Goal: Obtain resource: Obtain resource

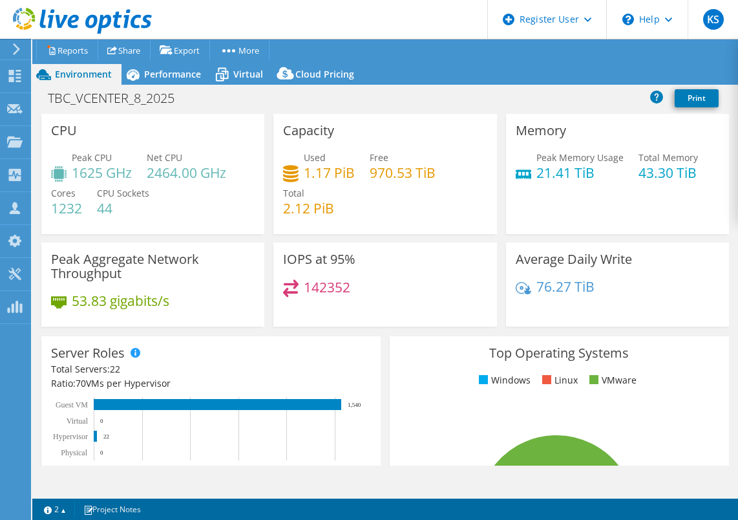
select select "USD"
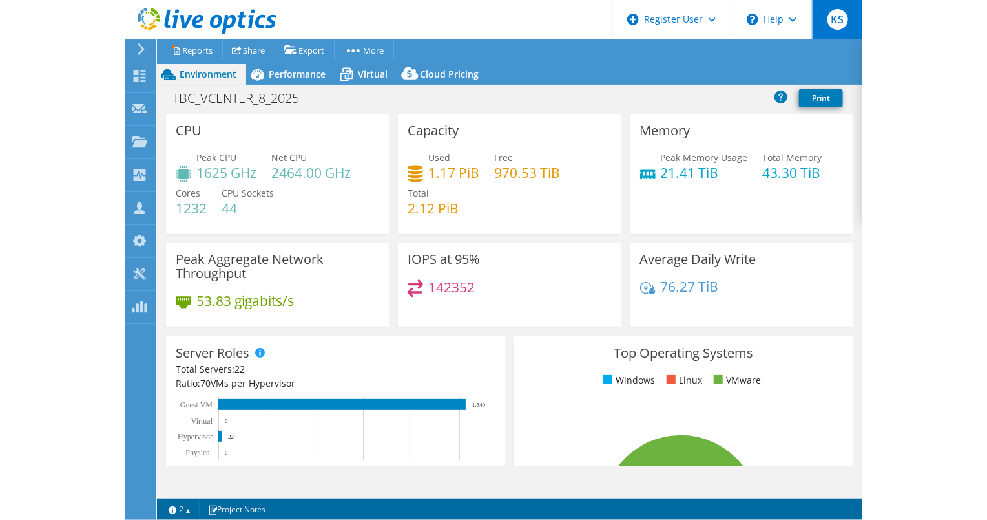
scroll to position [701, 0]
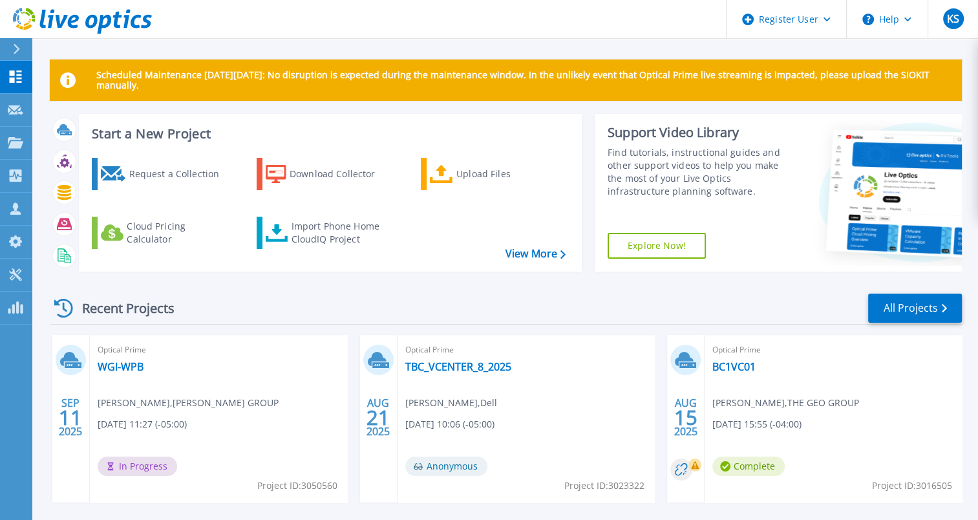
scroll to position [36, 0]
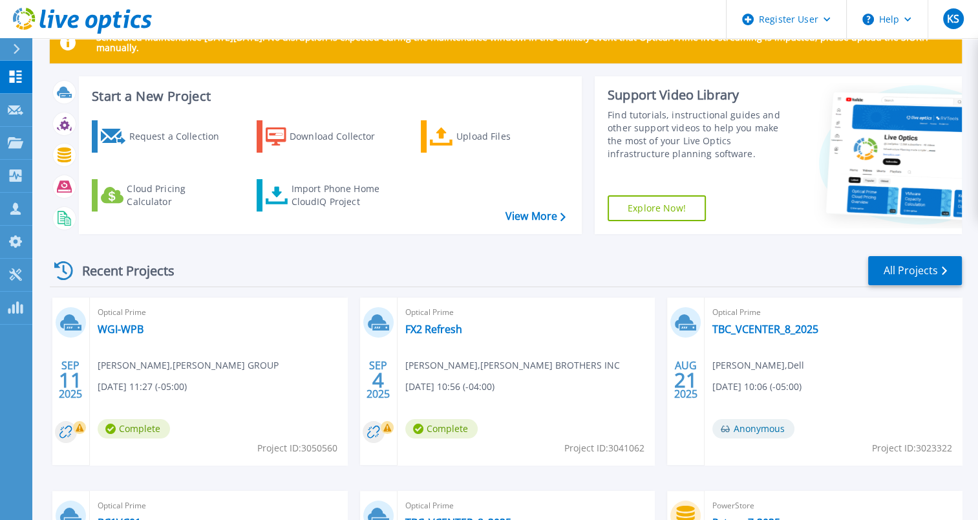
scroll to position [38, 0]
click at [907, 254] on div "Recent Projects All Projects" at bounding box center [506, 270] width 912 height 32
click at [911, 266] on link "All Projects" at bounding box center [915, 269] width 94 height 29
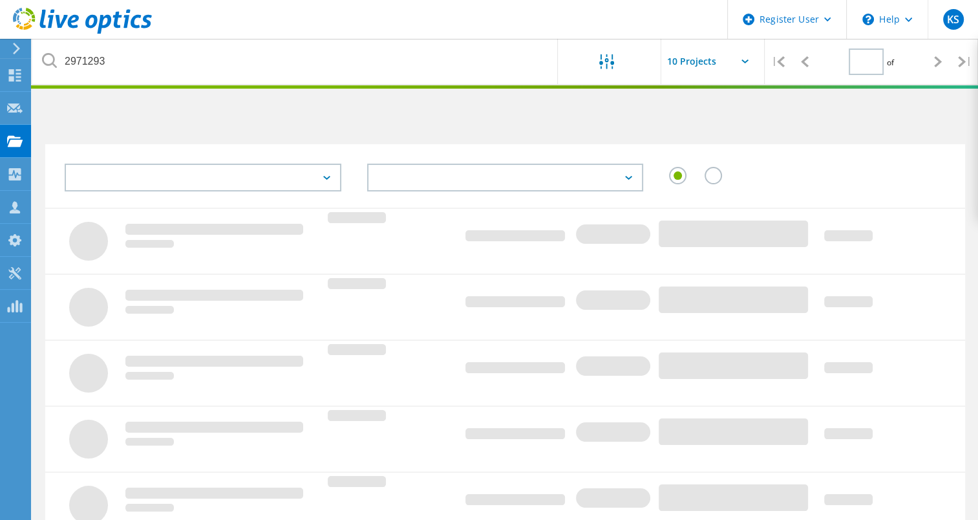
type input "1"
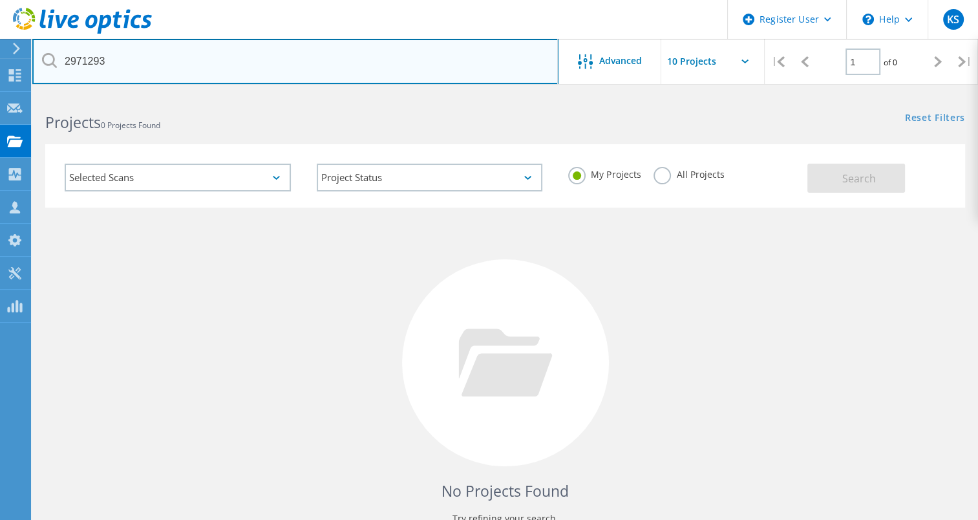
click at [221, 58] on input "2971293" at bounding box center [295, 61] width 526 height 45
type input "marlins"
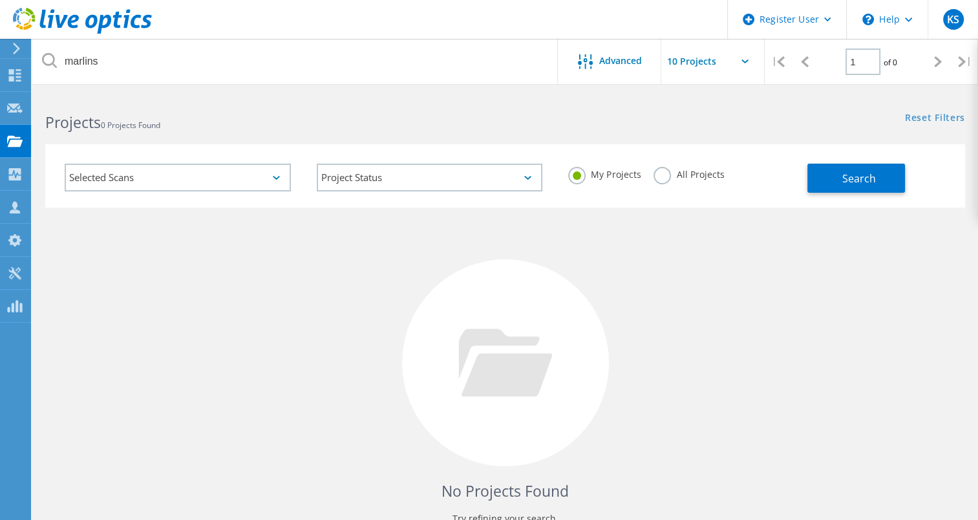
click at [660, 179] on label "All Projects" at bounding box center [688, 173] width 70 height 12
click at [0, 0] on input "All Projects" at bounding box center [0, 0] width 0 height 0
click at [846, 189] on button "Search" at bounding box center [856, 177] width 98 height 29
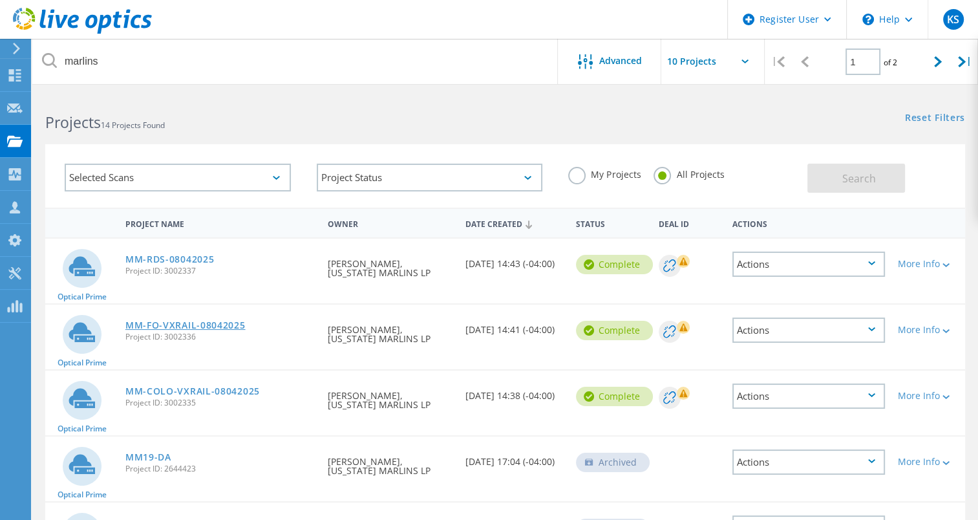
click at [173, 324] on link "MM-FO-VXRAIL-08042025" at bounding box center [185, 325] width 120 height 9
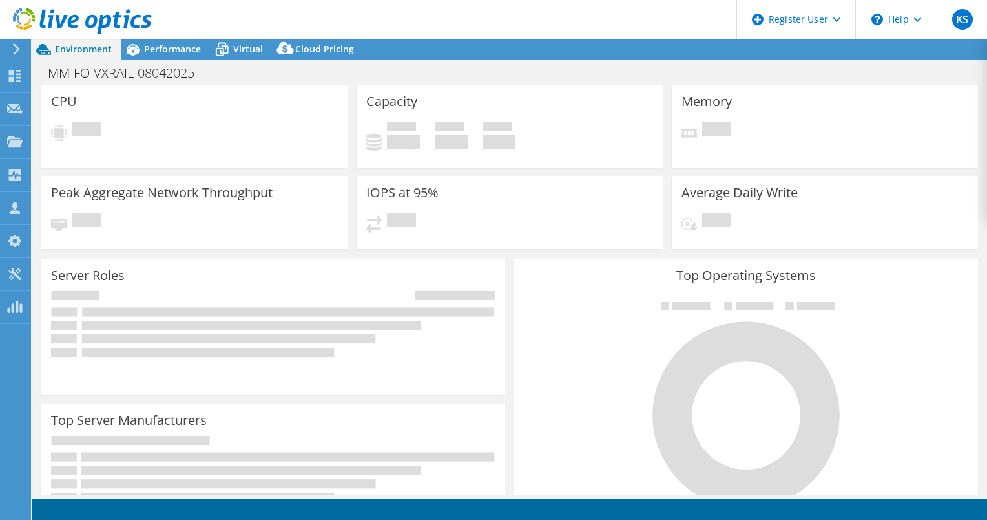
select select "USD"
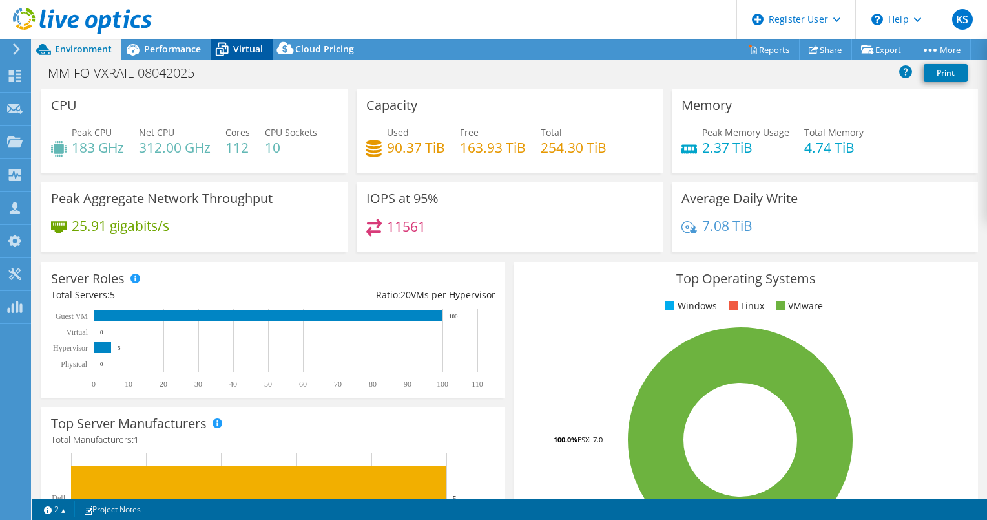
click at [243, 49] on span "Virtual" at bounding box center [248, 49] width 30 height 12
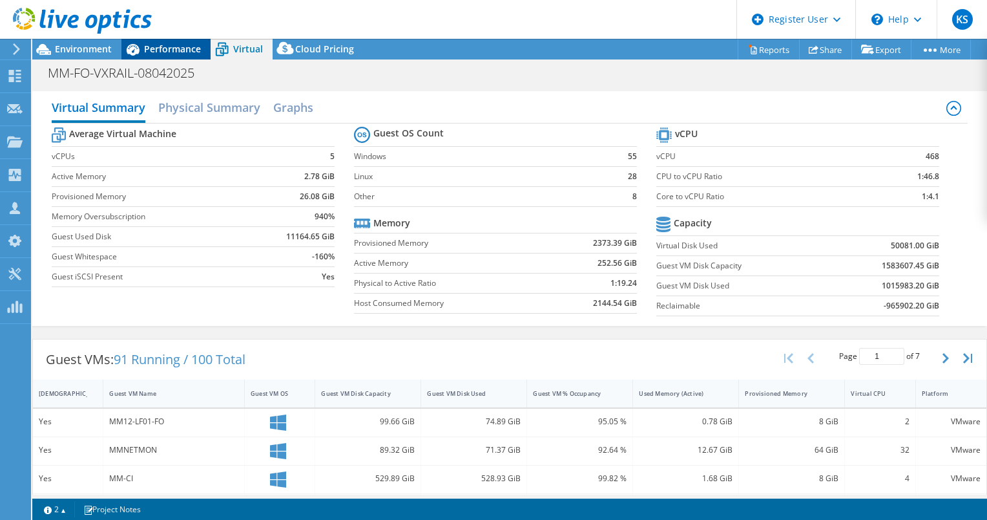
click at [156, 46] on span "Performance" at bounding box center [172, 49] width 57 height 12
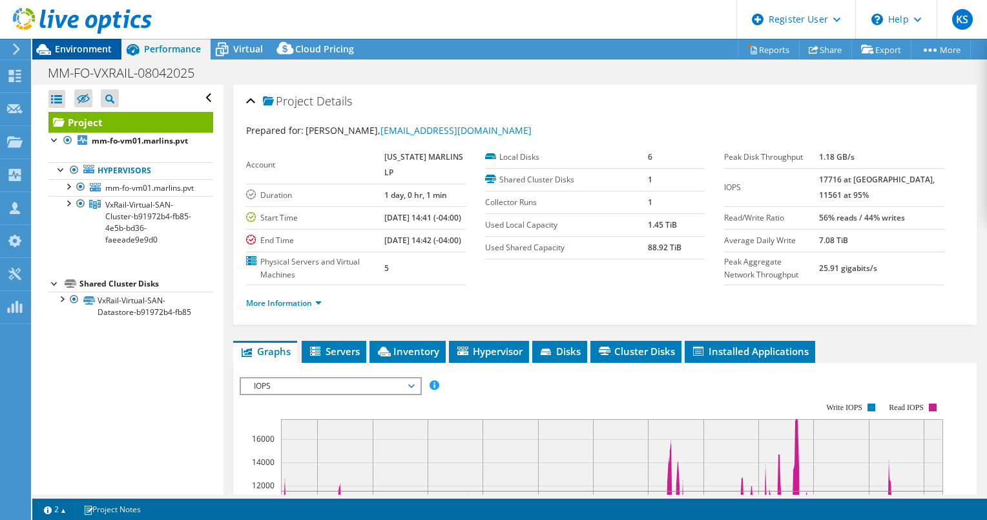
click at [85, 47] on span "Environment" at bounding box center [83, 49] width 57 height 12
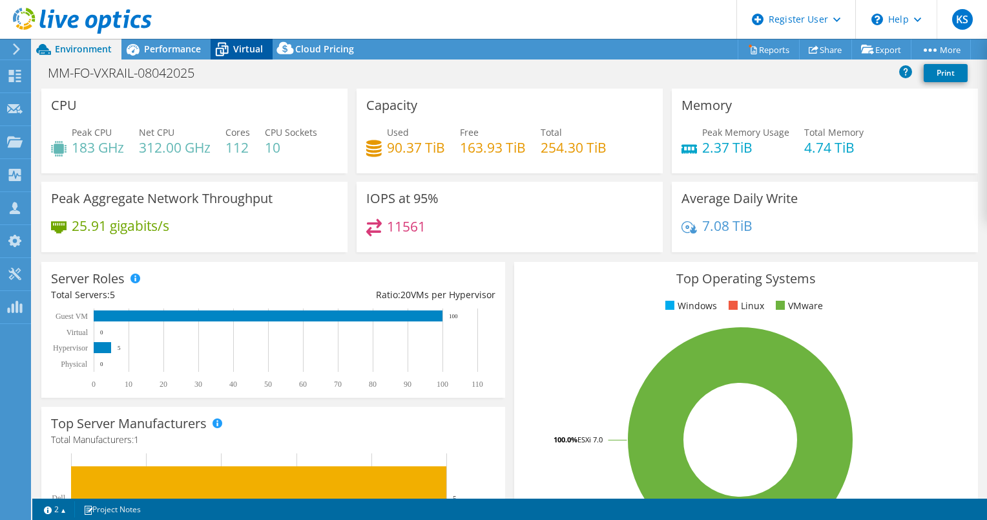
click at [249, 53] on span "Virtual" at bounding box center [248, 49] width 30 height 12
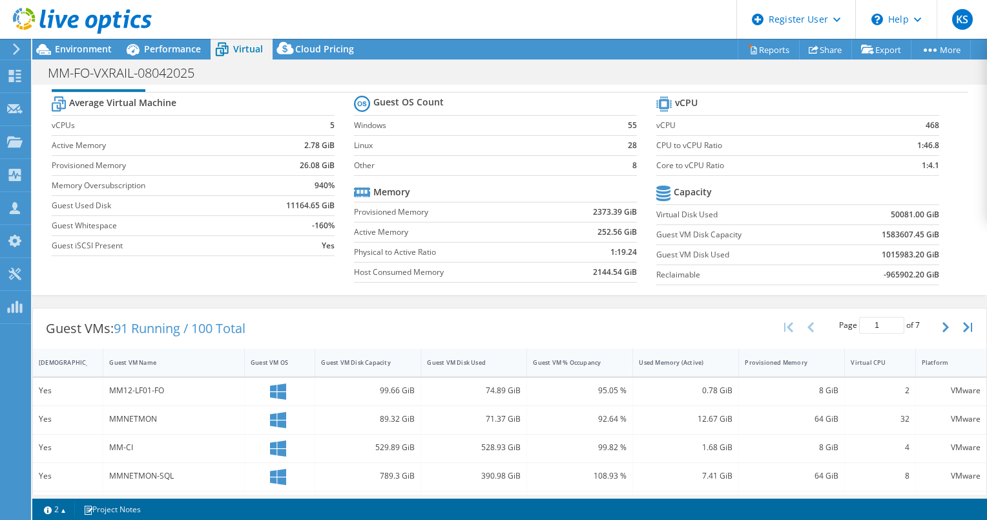
scroll to position [31, 0]
click at [190, 41] on div "Performance" at bounding box center [165, 49] width 89 height 21
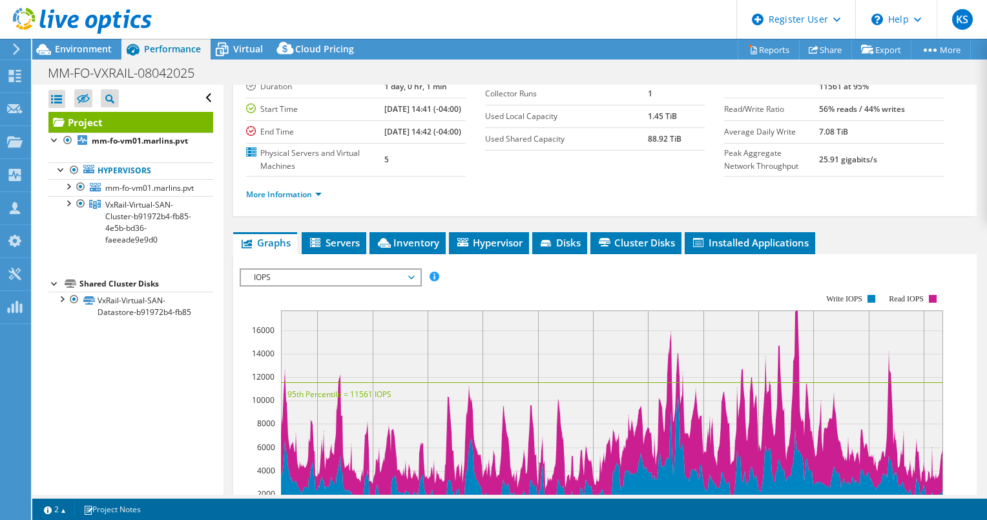
scroll to position [0, 0]
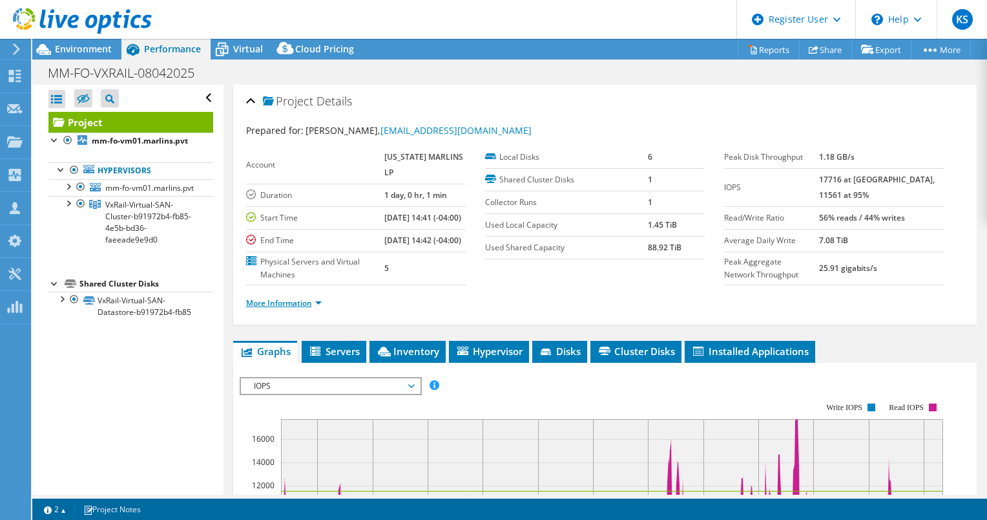
click at [315, 308] on link "More Information" at bounding box center [284, 302] width 76 height 11
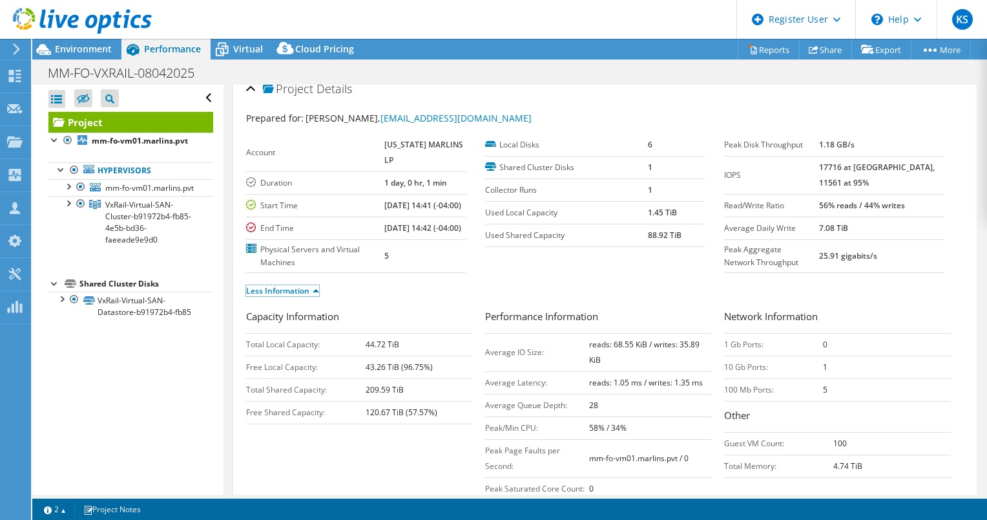
scroll to position [12, 0]
click at [240, 54] on span "Virtual" at bounding box center [248, 49] width 30 height 12
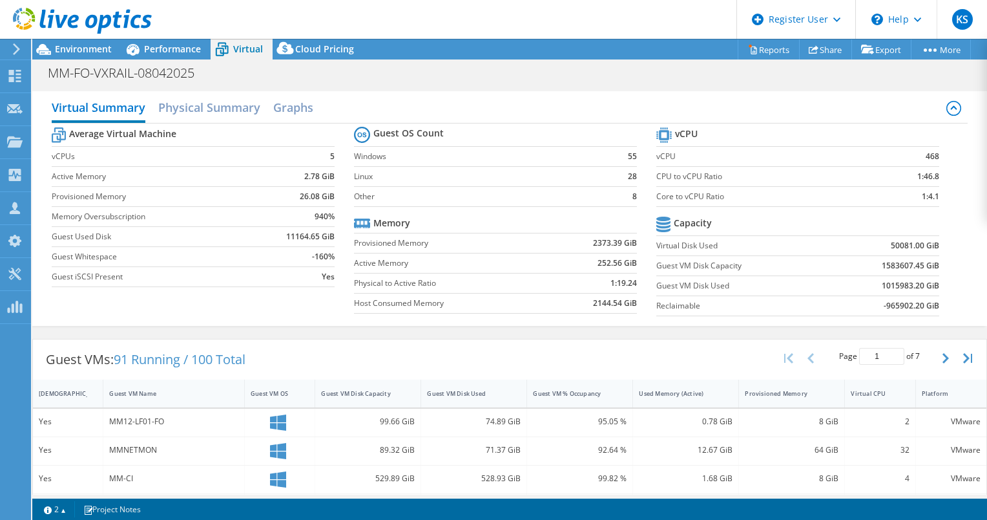
scroll to position [43, 0]
click at [165, 43] on span "Performance" at bounding box center [172, 49] width 57 height 12
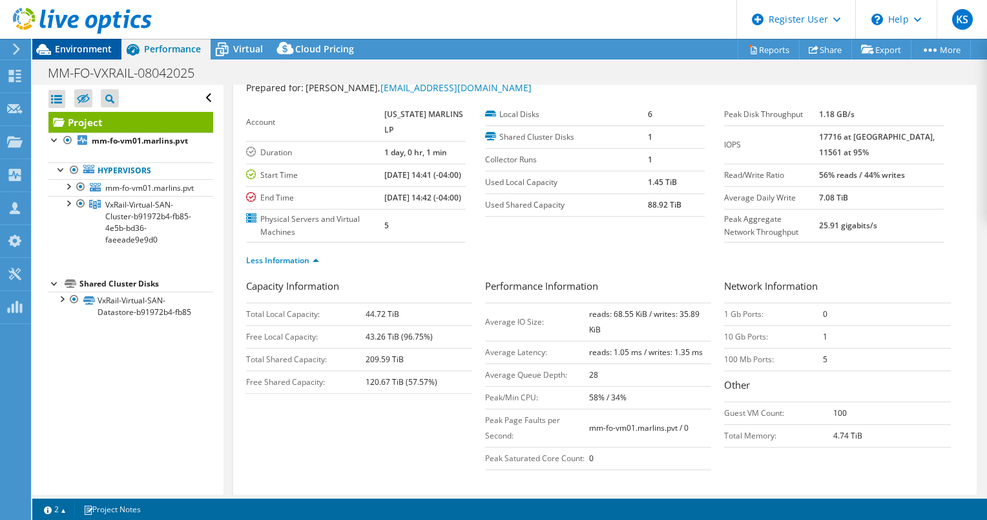
click at [91, 44] on span "Environment" at bounding box center [83, 49] width 57 height 12
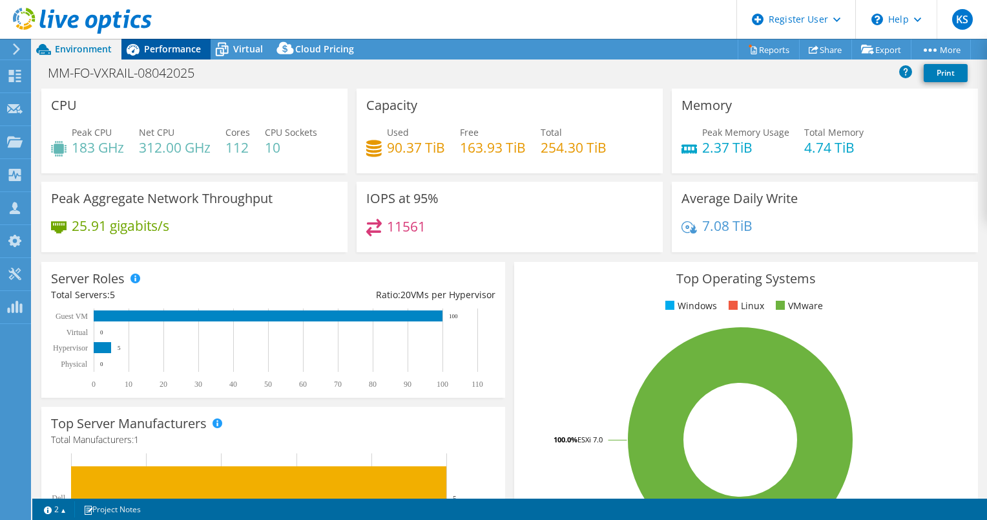
click at [185, 56] on div "Performance" at bounding box center [165, 49] width 89 height 21
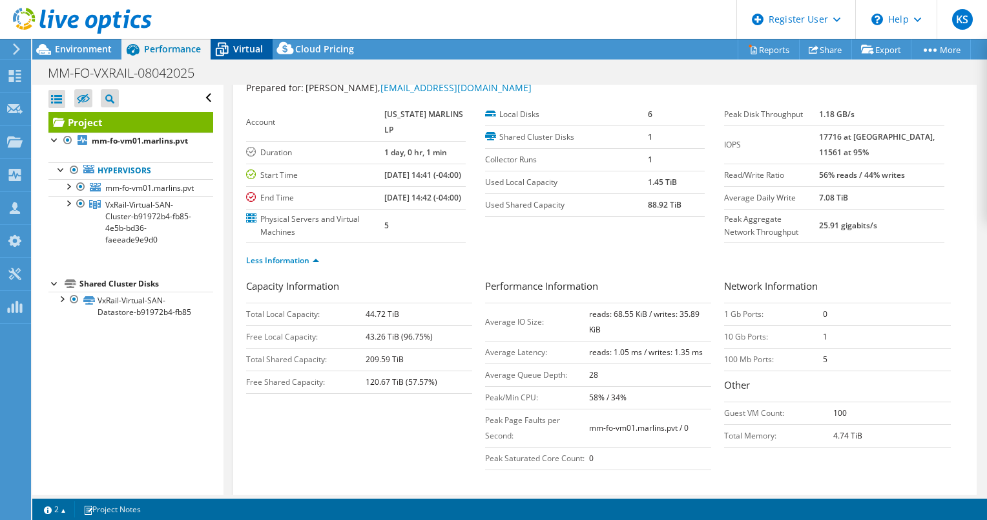
click at [230, 55] on icon at bounding box center [222, 49] width 23 height 23
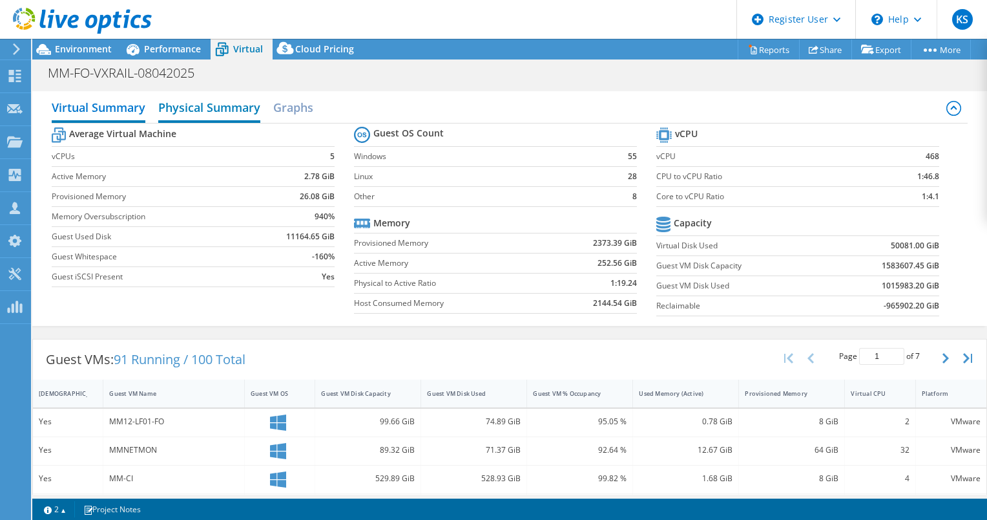
click at [205, 112] on h2 "Physical Summary" at bounding box center [209, 108] width 102 height 28
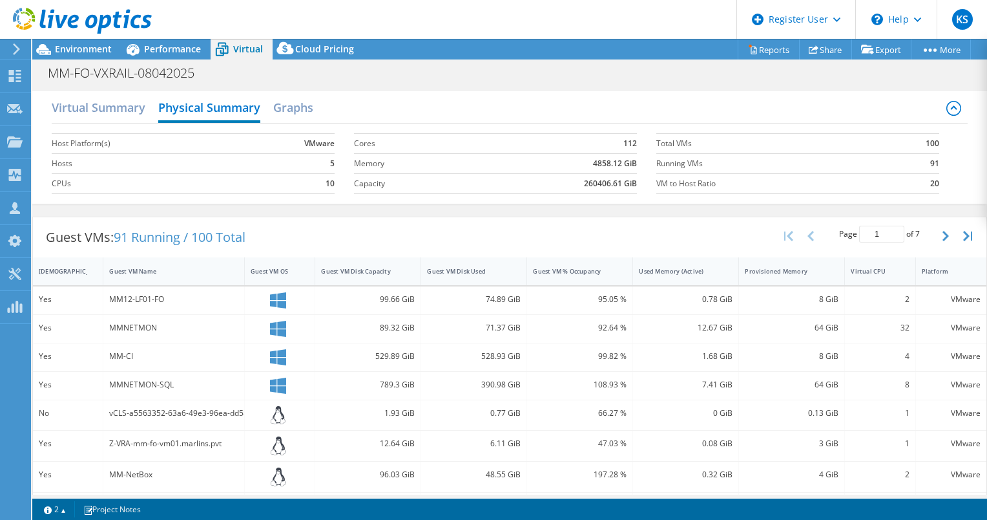
scroll to position [8, 0]
click at [288, 103] on h2 "Graphs" at bounding box center [293, 108] width 40 height 28
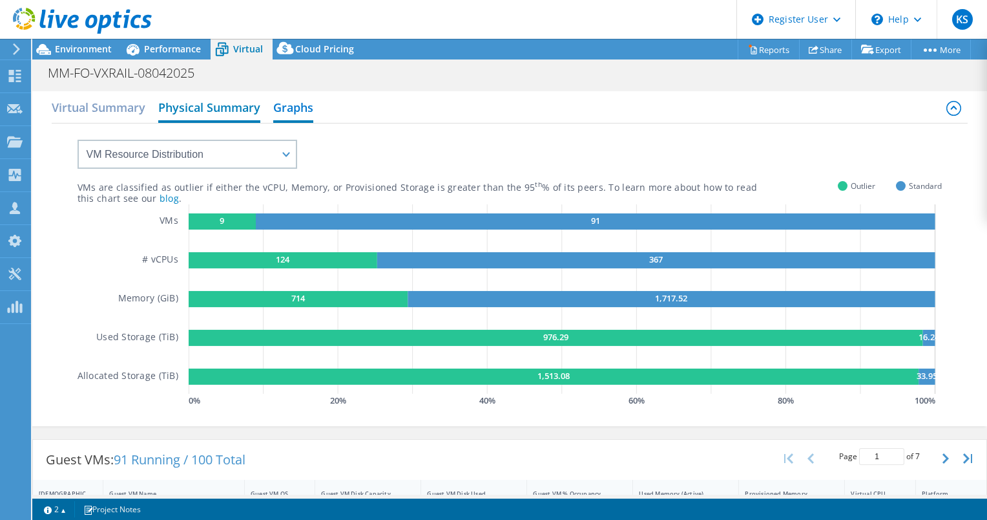
click at [176, 106] on h2 "Physical Summary" at bounding box center [209, 108] width 102 height 28
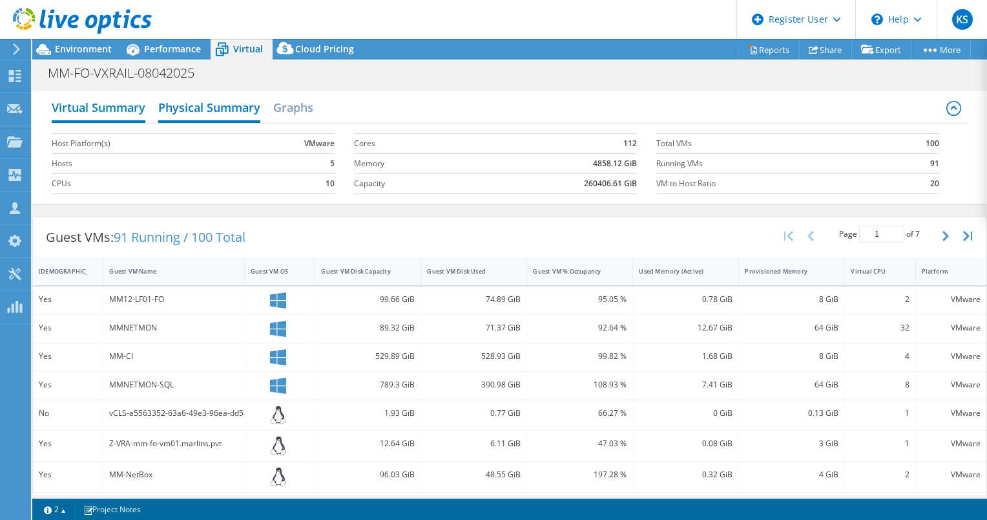
click at [93, 107] on h2 "Virtual Summary" at bounding box center [99, 108] width 94 height 28
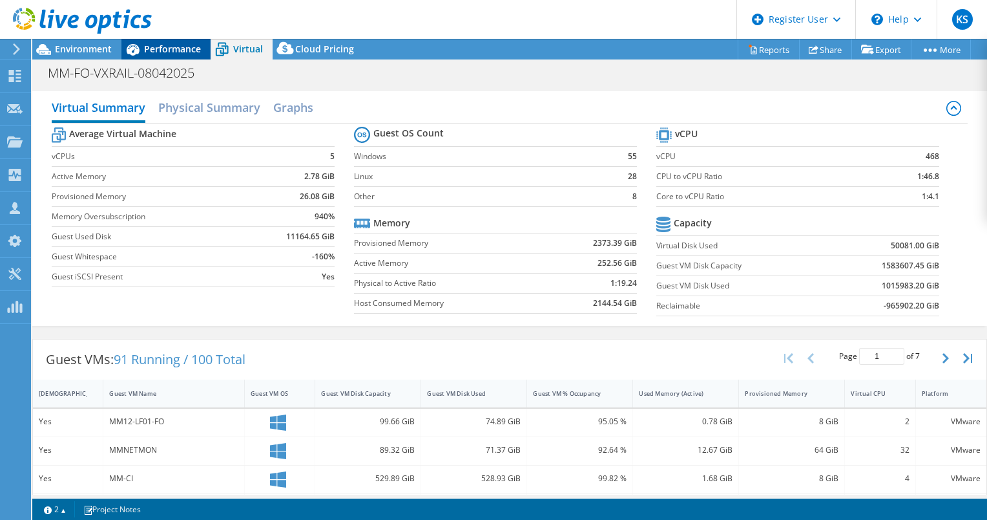
click at [155, 56] on div "Performance" at bounding box center [165, 49] width 89 height 21
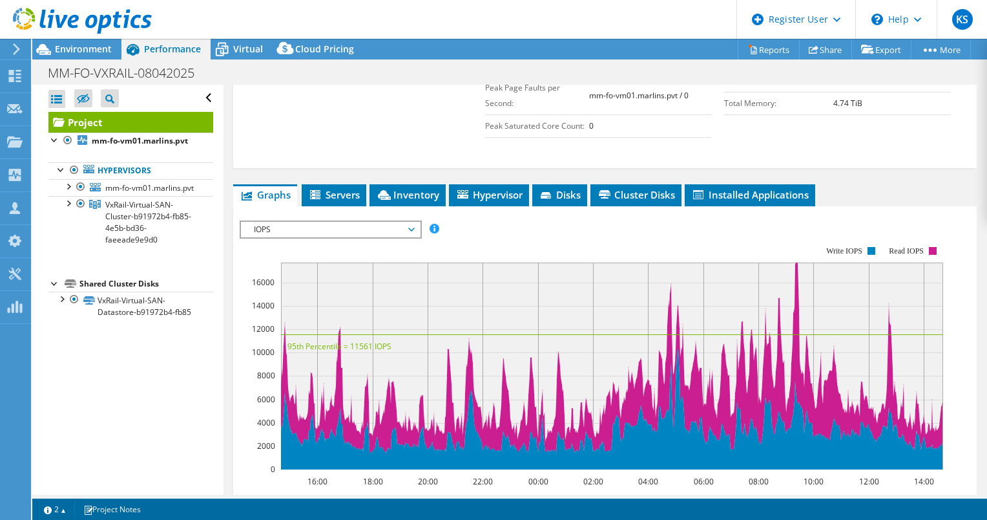
scroll to position [393, 0]
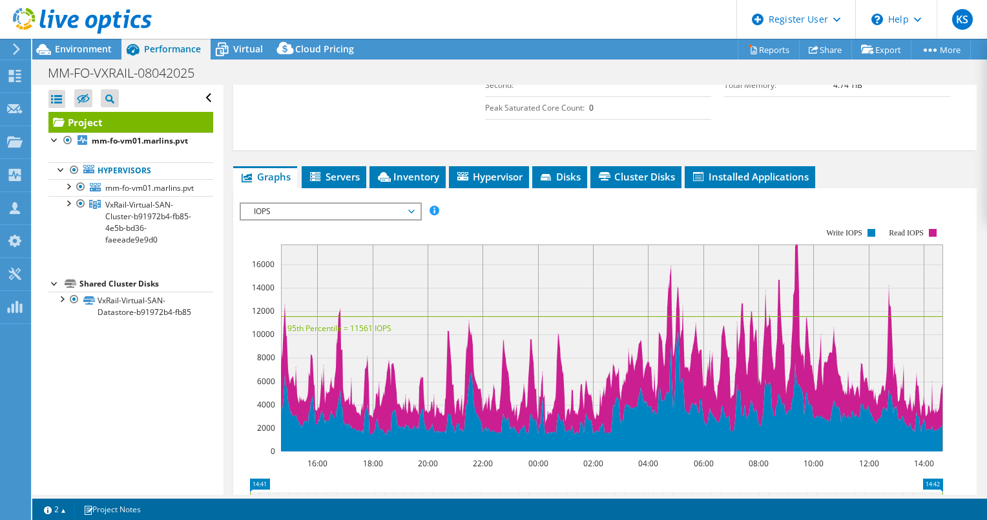
click at [296, 219] on span "IOPS" at bounding box center [330, 212] width 166 height 16
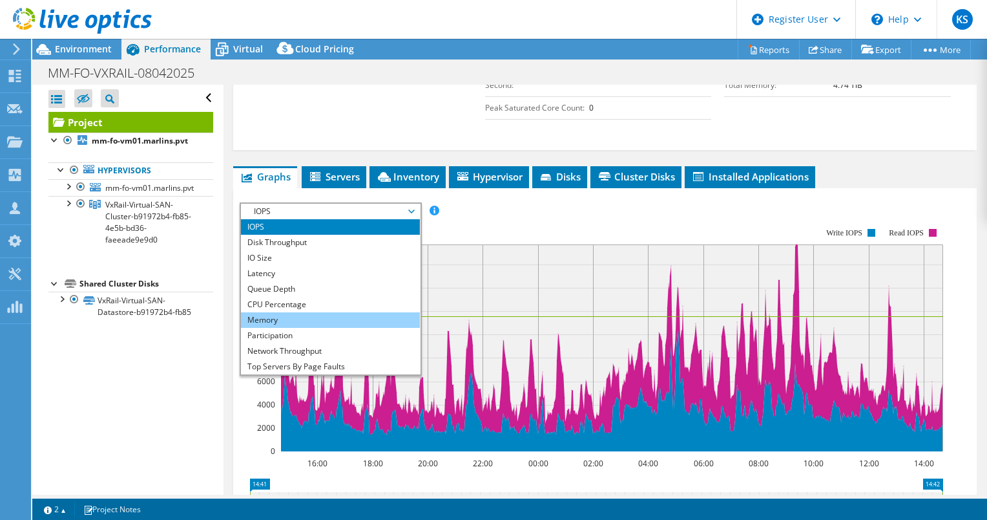
click at [292, 328] on li "Memory" at bounding box center [330, 320] width 179 height 16
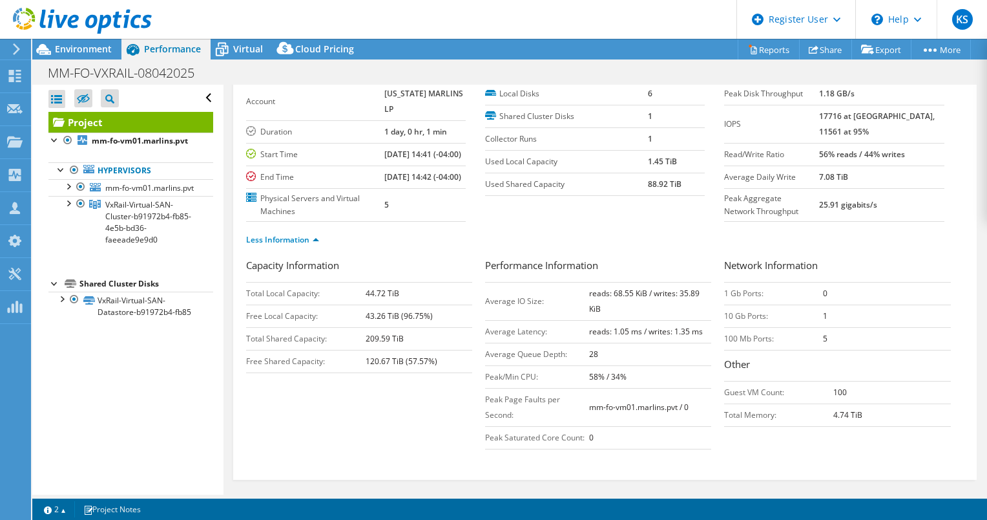
scroll to position [6, 0]
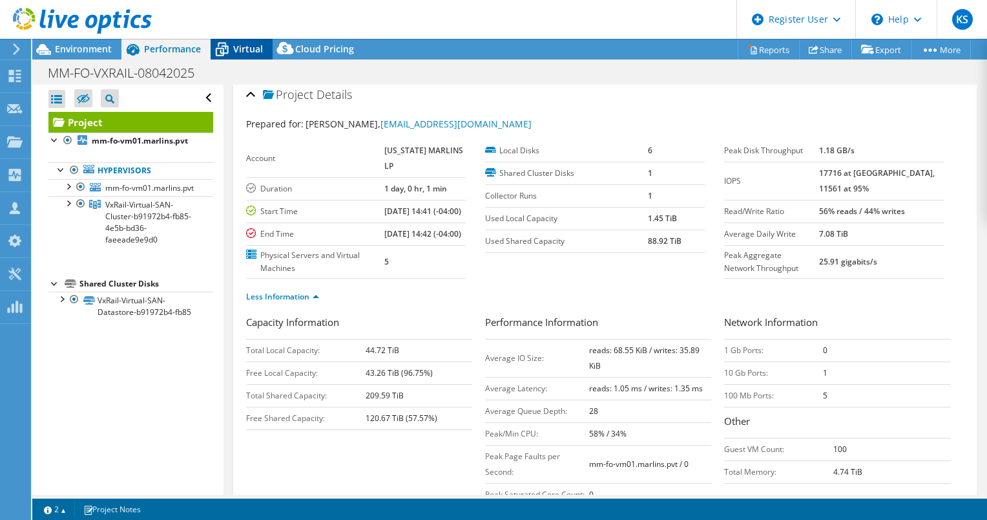
click at [257, 56] on div "Virtual" at bounding box center [242, 49] width 62 height 21
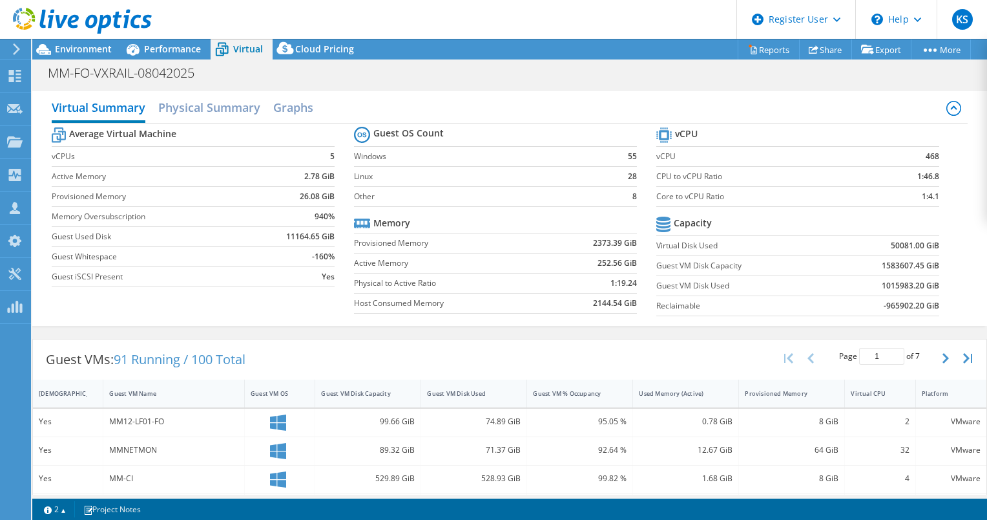
click at [77, 41] on div at bounding box center [76, 21] width 152 height 43
click at [85, 54] on span "Environment" at bounding box center [83, 49] width 57 height 12
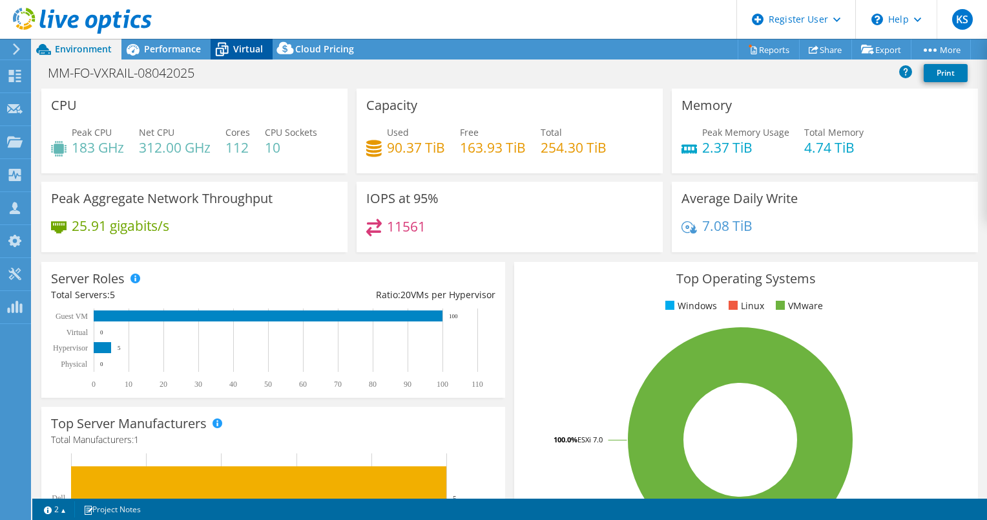
click at [222, 45] on icon at bounding box center [222, 50] width 13 height 10
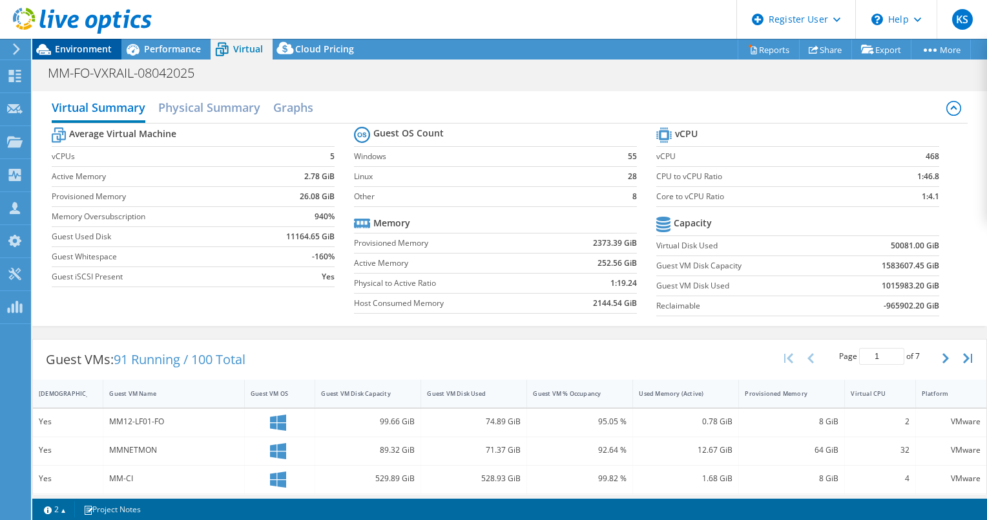
click at [104, 48] on span "Environment" at bounding box center [83, 49] width 57 height 12
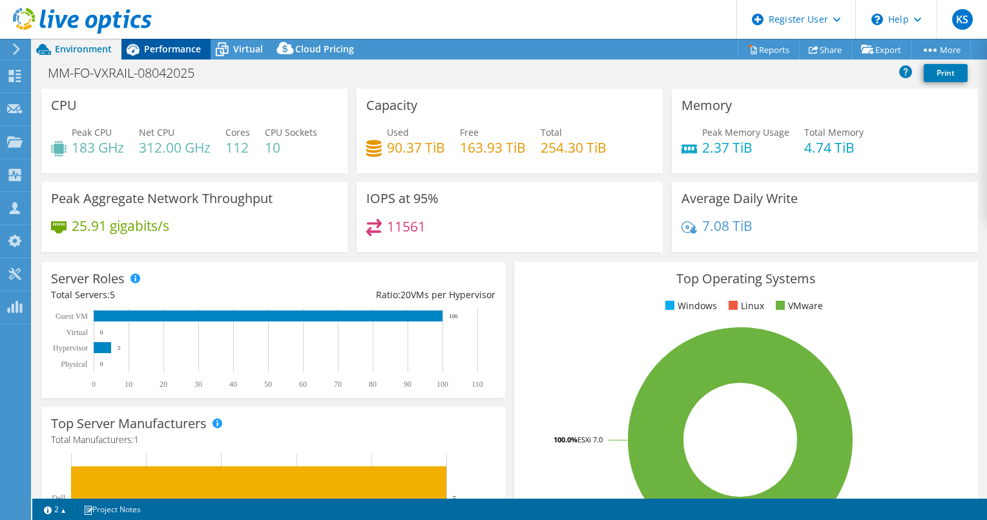
click at [152, 54] on span "Performance" at bounding box center [172, 49] width 57 height 12
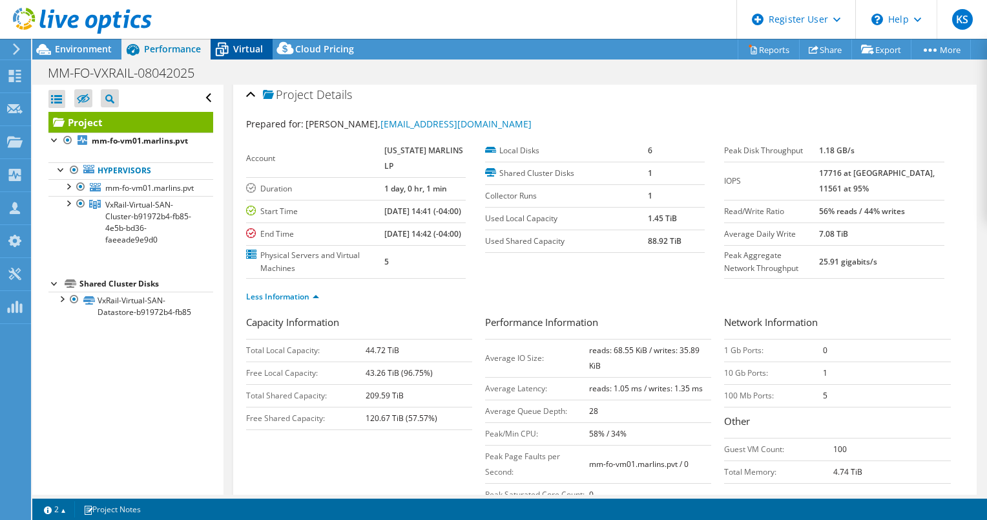
click at [219, 52] on icon at bounding box center [222, 49] width 23 height 23
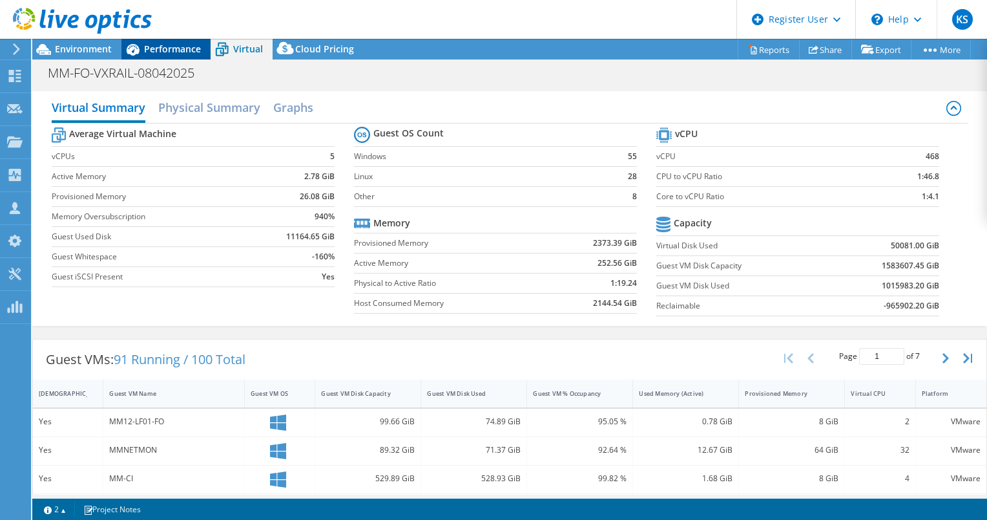
click at [181, 52] on span "Performance" at bounding box center [172, 49] width 57 height 12
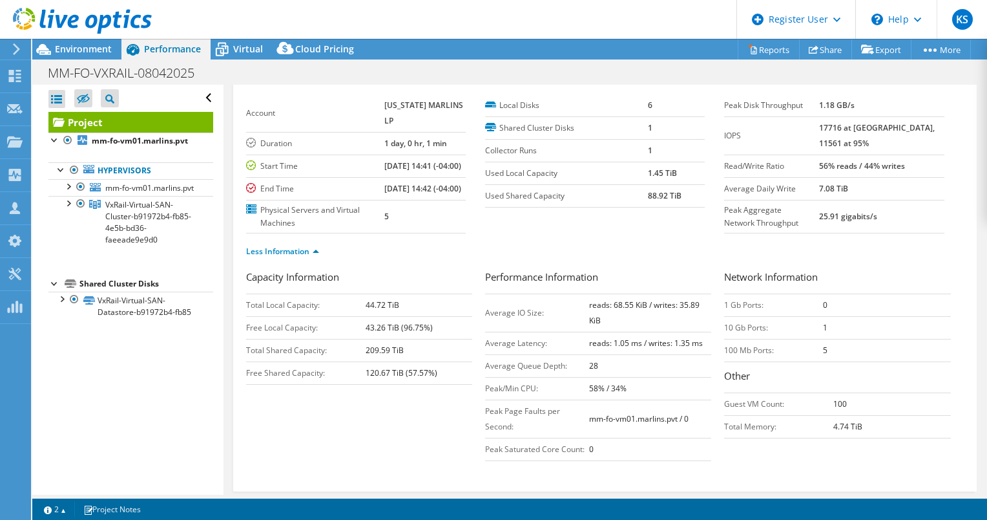
scroll to position [53, 0]
click at [238, 41] on div "Virtual" at bounding box center [242, 49] width 62 height 21
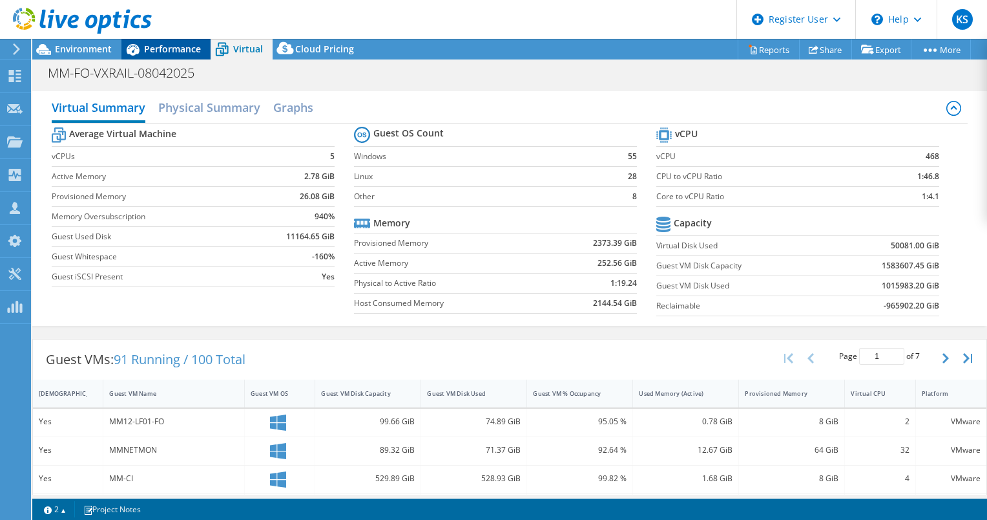
click at [182, 48] on span "Performance" at bounding box center [172, 49] width 57 height 12
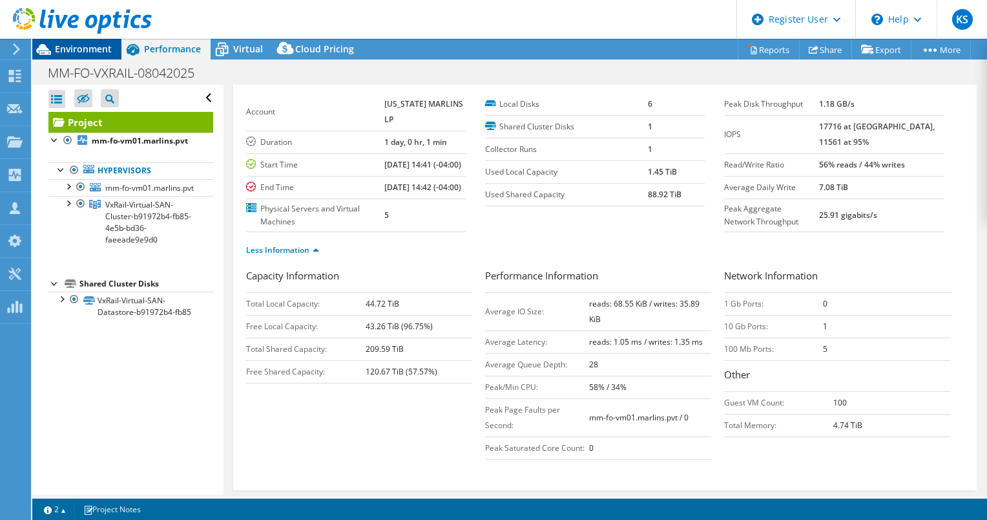
click at [85, 52] on span "Environment" at bounding box center [83, 49] width 57 height 12
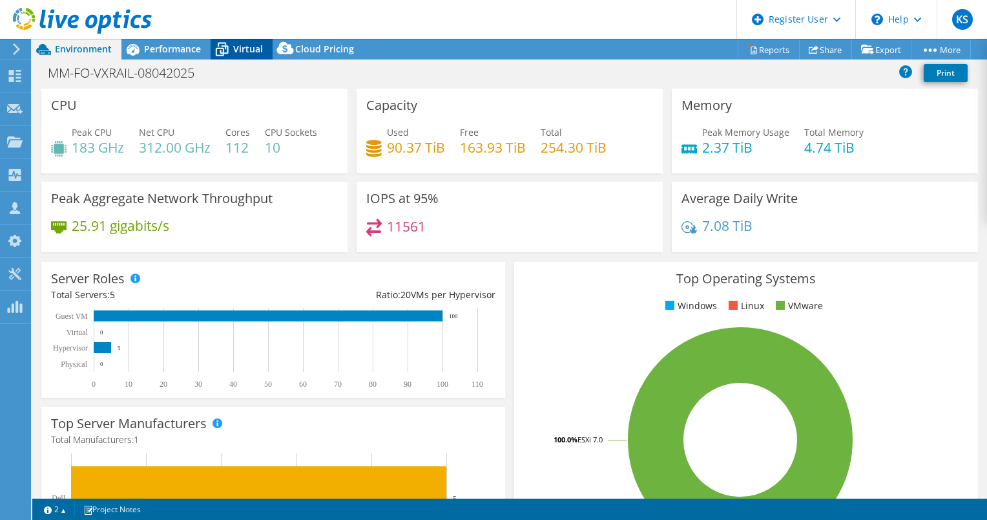
click at [235, 48] on span "Virtual" at bounding box center [248, 49] width 30 height 12
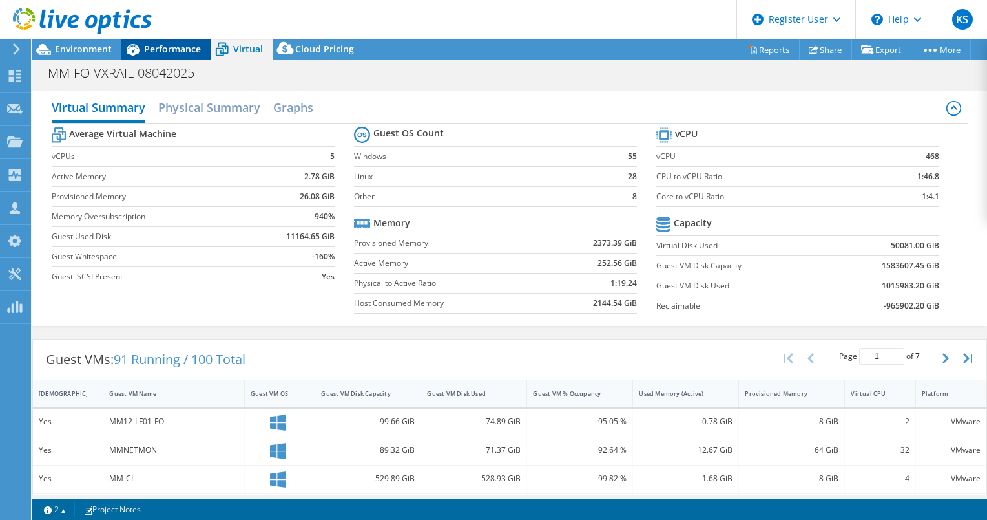
click at [154, 49] on span "Performance" at bounding box center [172, 49] width 57 height 12
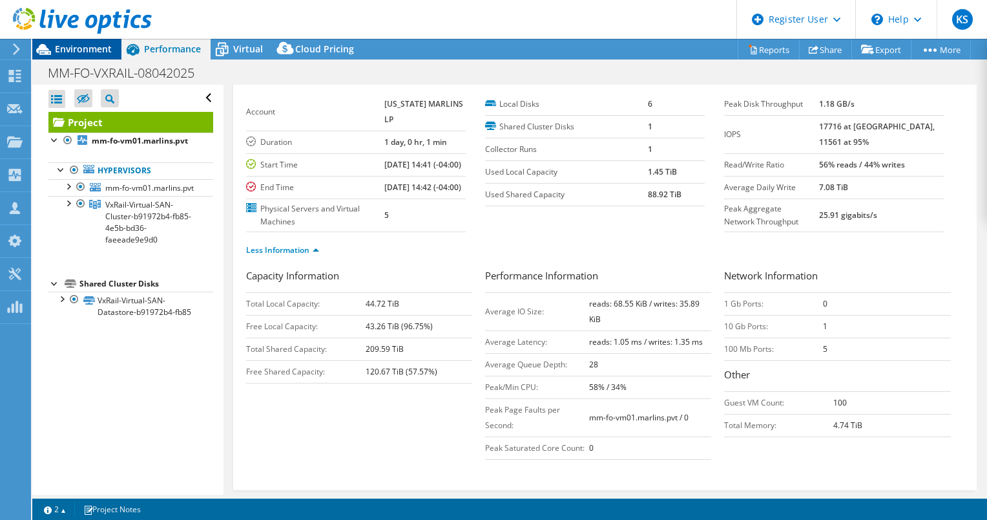
click at [90, 51] on span "Environment" at bounding box center [83, 49] width 57 height 12
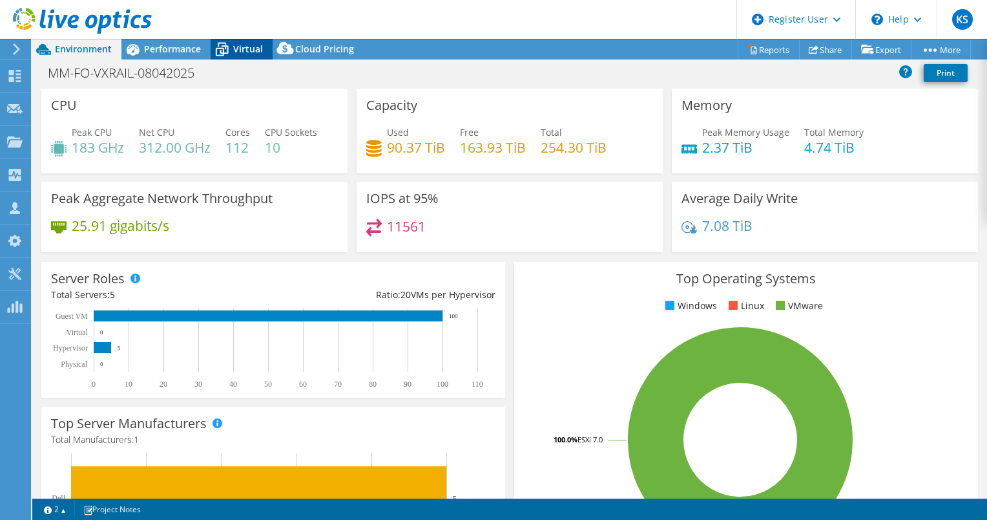
click at [231, 43] on icon at bounding box center [222, 49] width 23 height 23
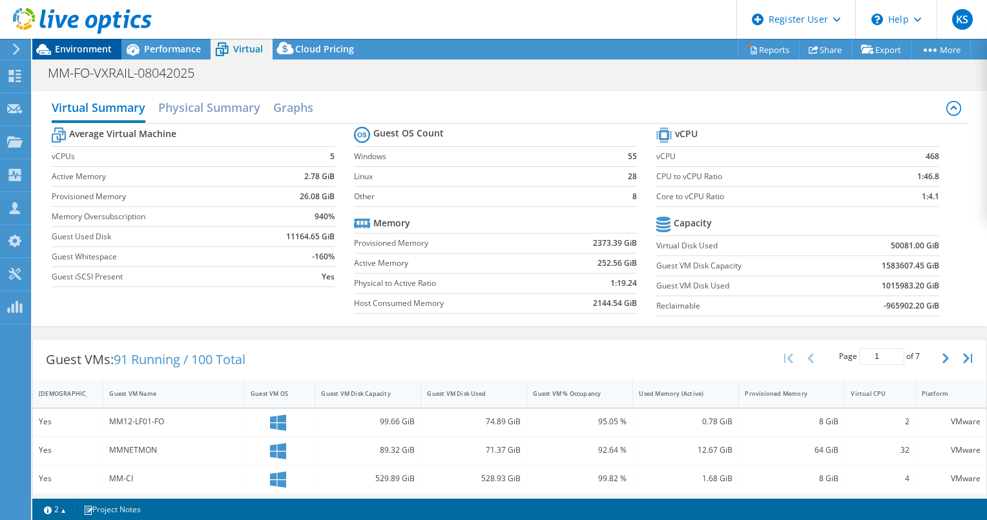
click at [72, 50] on span "Environment" at bounding box center [83, 49] width 57 height 12
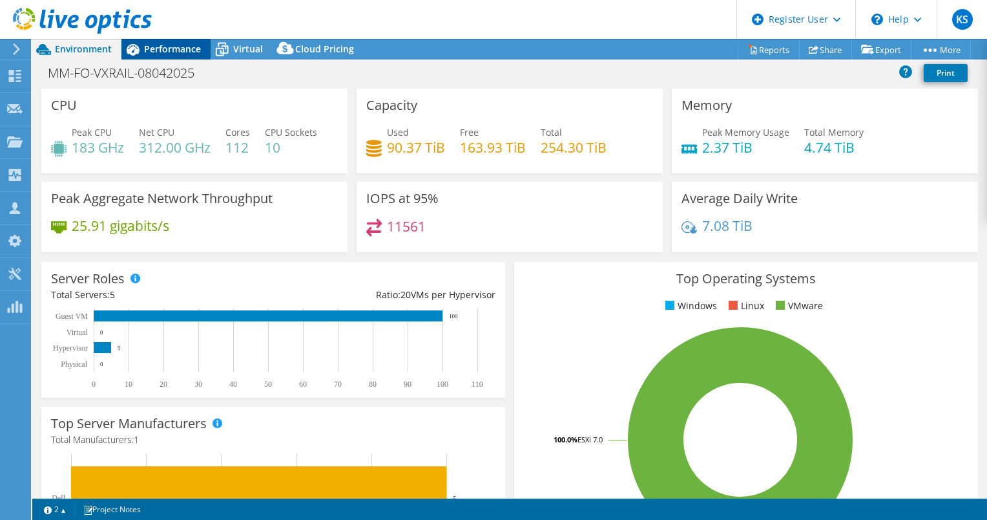
click at [185, 48] on span "Performance" at bounding box center [172, 49] width 57 height 12
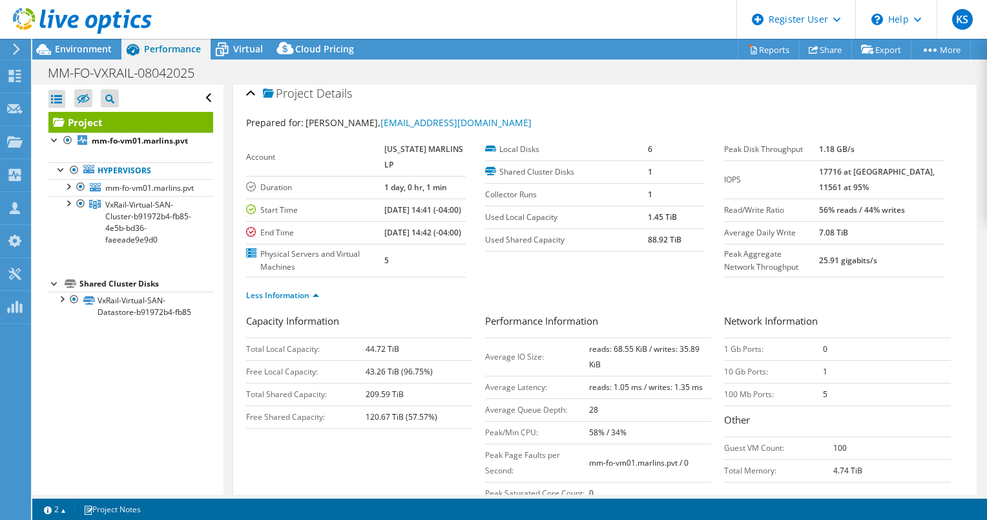
scroll to position [8, 0]
click at [101, 50] on span "Environment" at bounding box center [83, 49] width 57 height 12
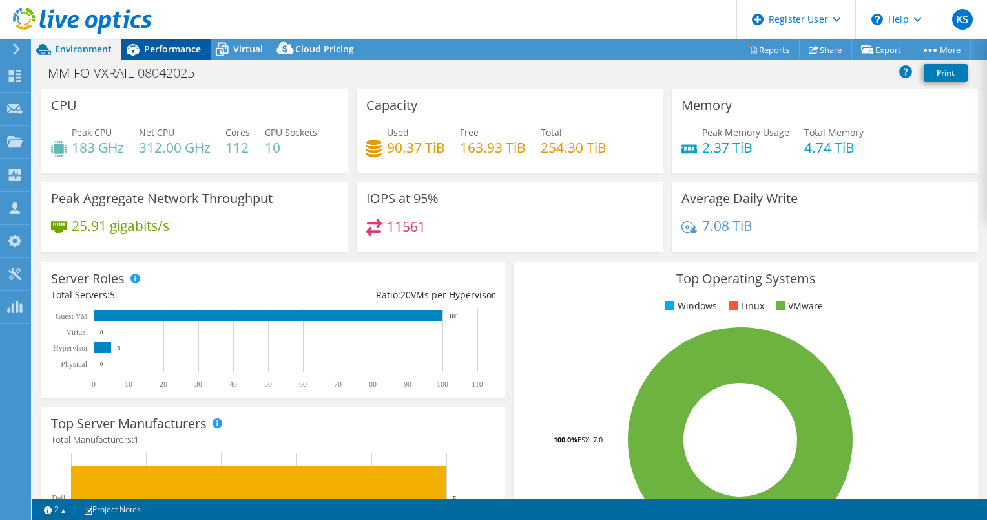
click at [154, 47] on span "Performance" at bounding box center [172, 49] width 57 height 12
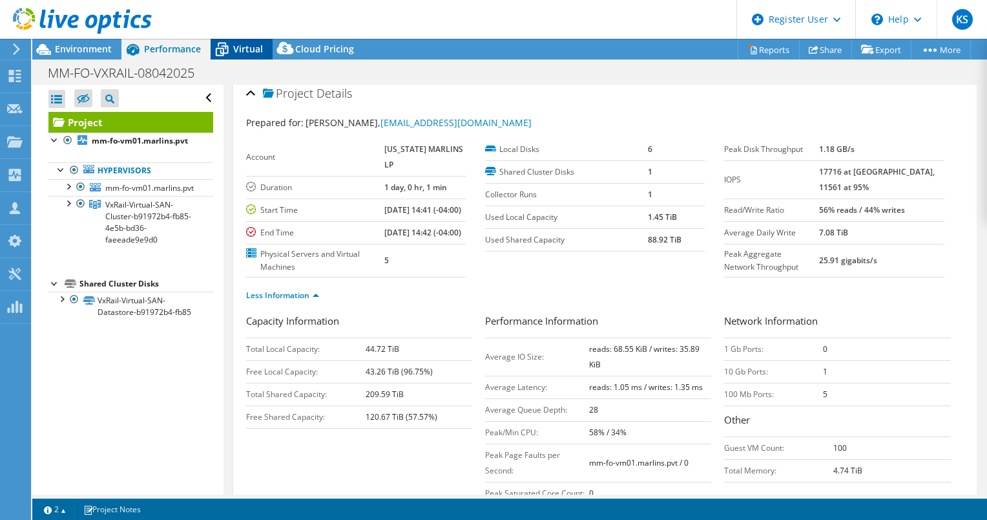
click at [223, 49] on icon at bounding box center [222, 50] width 13 height 10
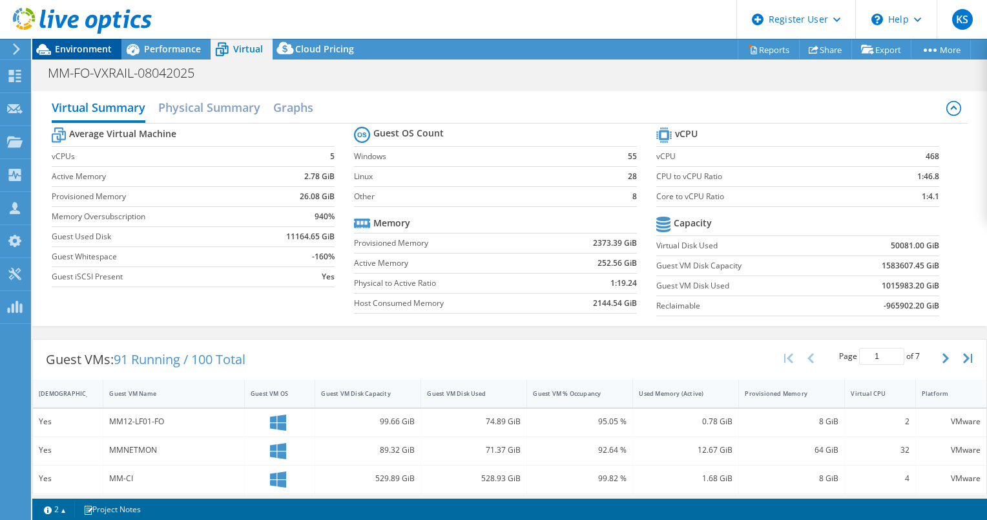
click at [88, 52] on span "Environment" at bounding box center [83, 49] width 57 height 12
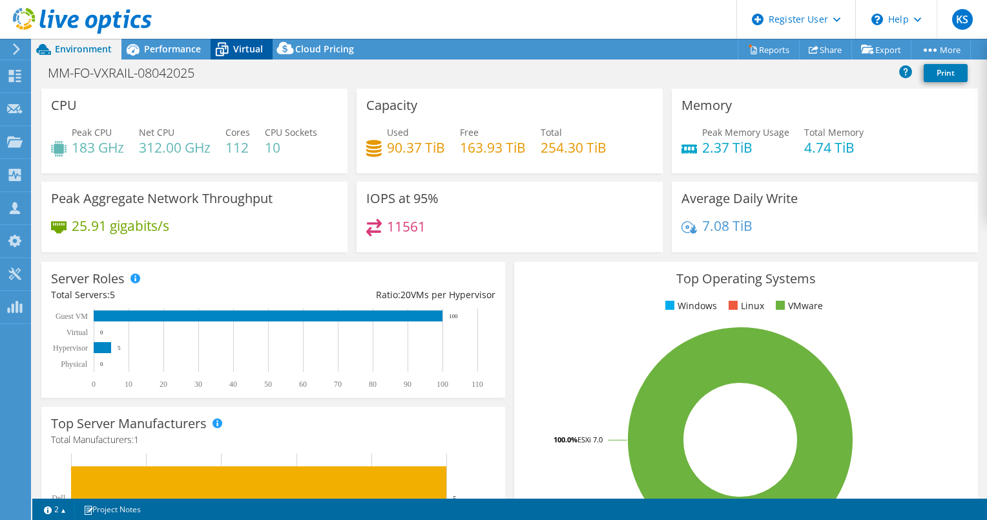
click at [242, 53] on span "Virtual" at bounding box center [248, 49] width 30 height 12
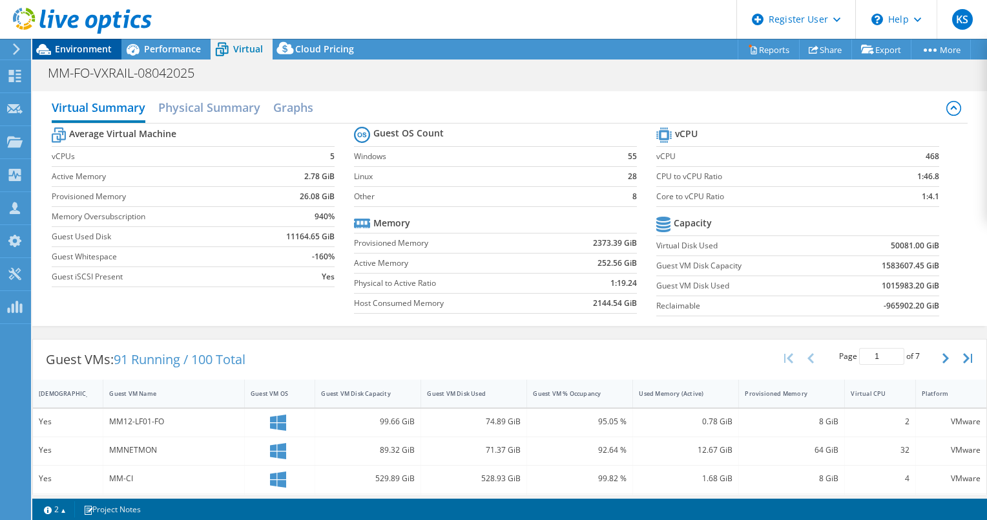
click at [72, 54] on span "Environment" at bounding box center [83, 49] width 57 height 12
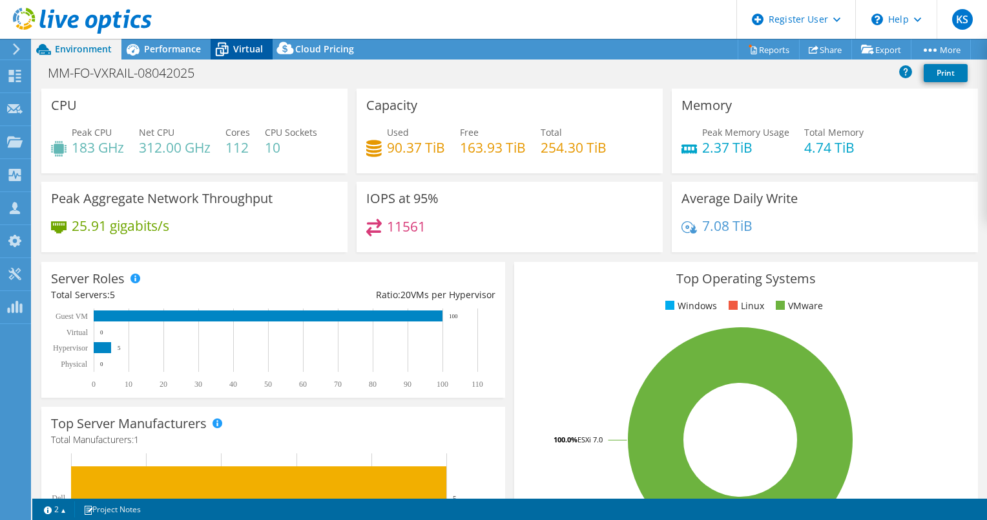
click at [242, 39] on div "Virtual" at bounding box center [242, 49] width 62 height 21
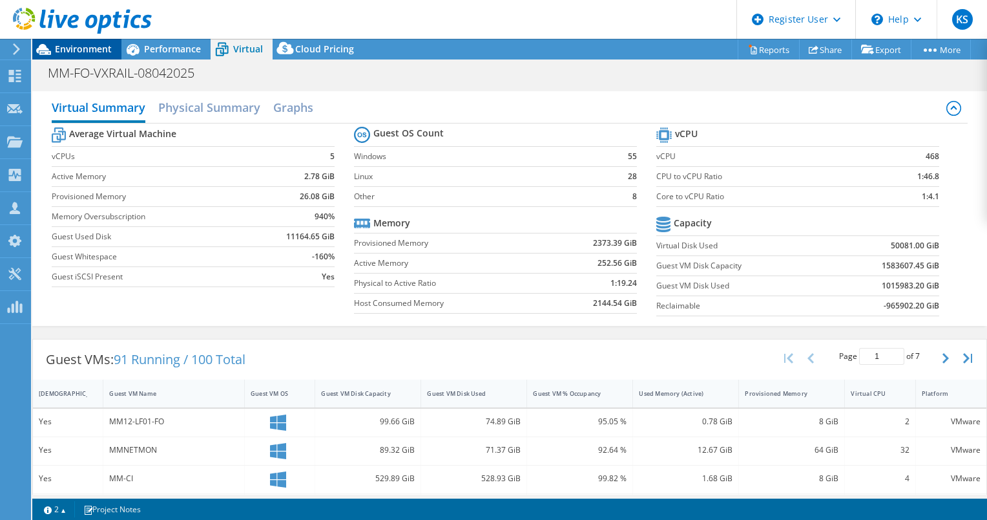
click at [83, 54] on span "Environment" at bounding box center [83, 49] width 57 height 12
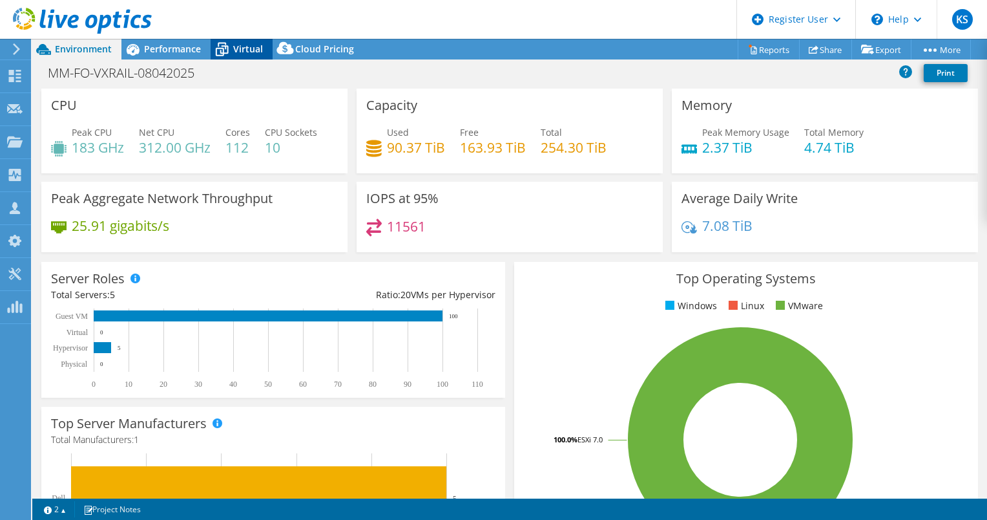
click at [243, 49] on span "Virtual" at bounding box center [248, 49] width 30 height 12
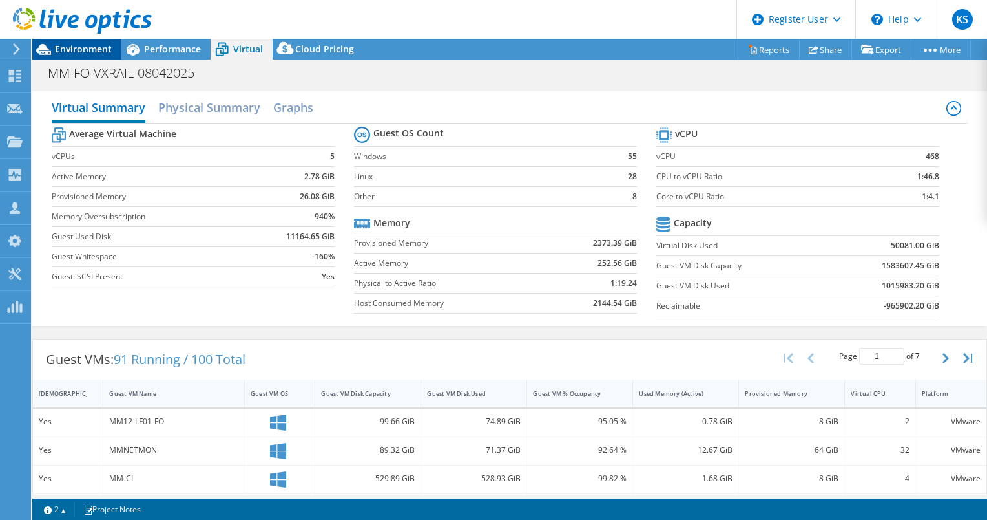
click at [76, 44] on span "Environment" at bounding box center [83, 49] width 57 height 12
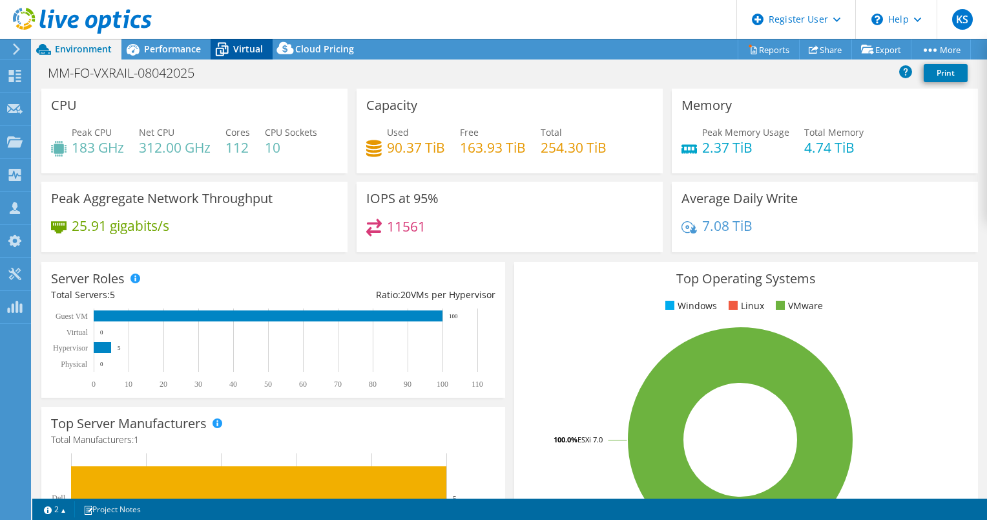
click at [237, 56] on div "Virtual" at bounding box center [242, 49] width 62 height 21
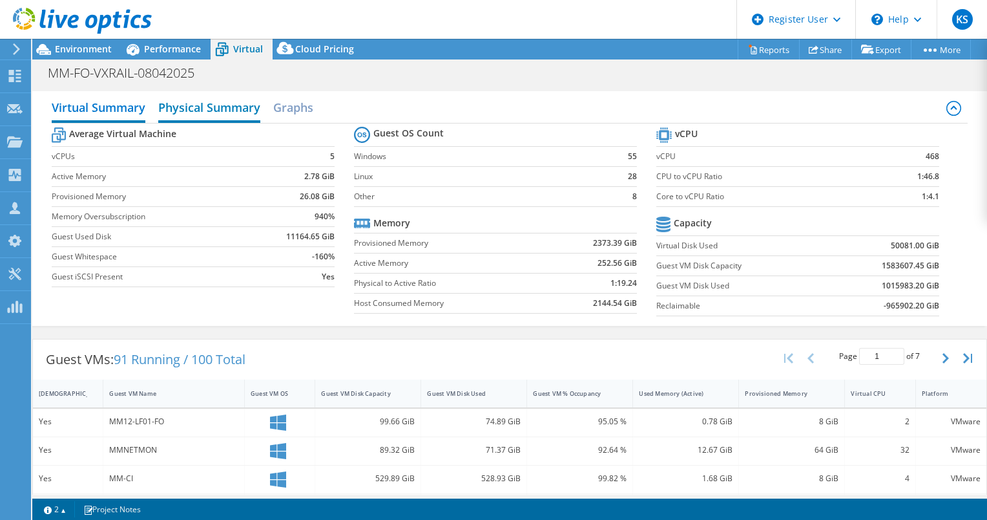
click at [198, 114] on h2 "Physical Summary" at bounding box center [209, 108] width 102 height 28
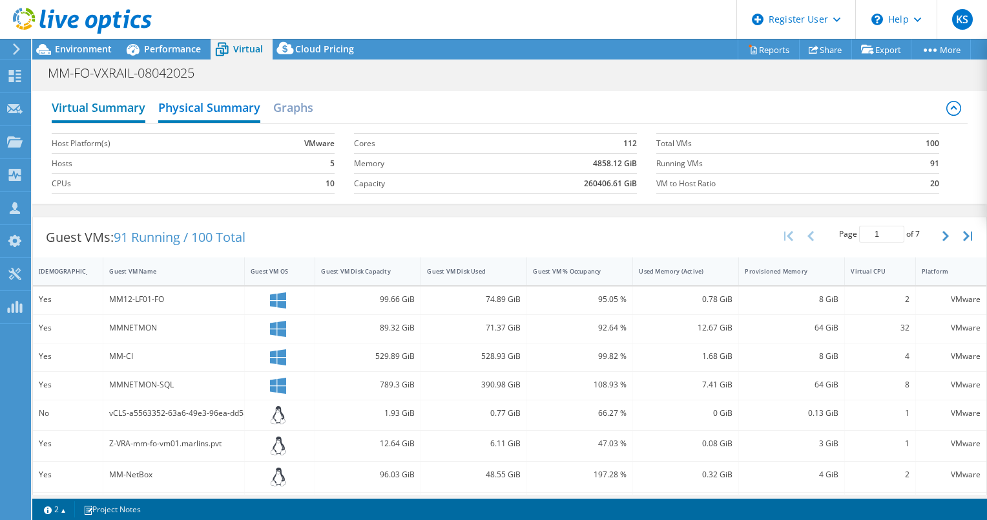
click at [90, 119] on h2 "Virtual Summary" at bounding box center [99, 108] width 94 height 28
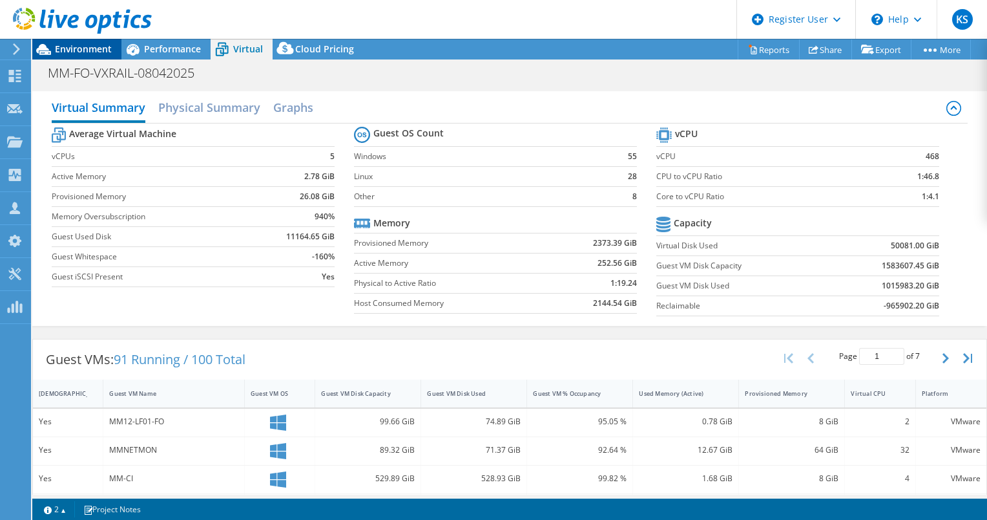
click at [74, 52] on span "Environment" at bounding box center [83, 49] width 57 height 12
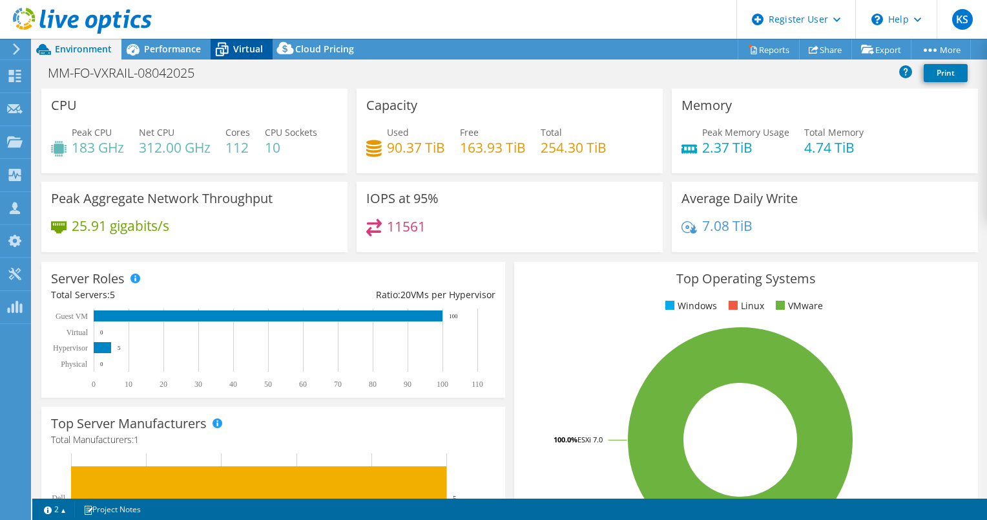
click at [224, 51] on icon at bounding box center [222, 49] width 23 height 23
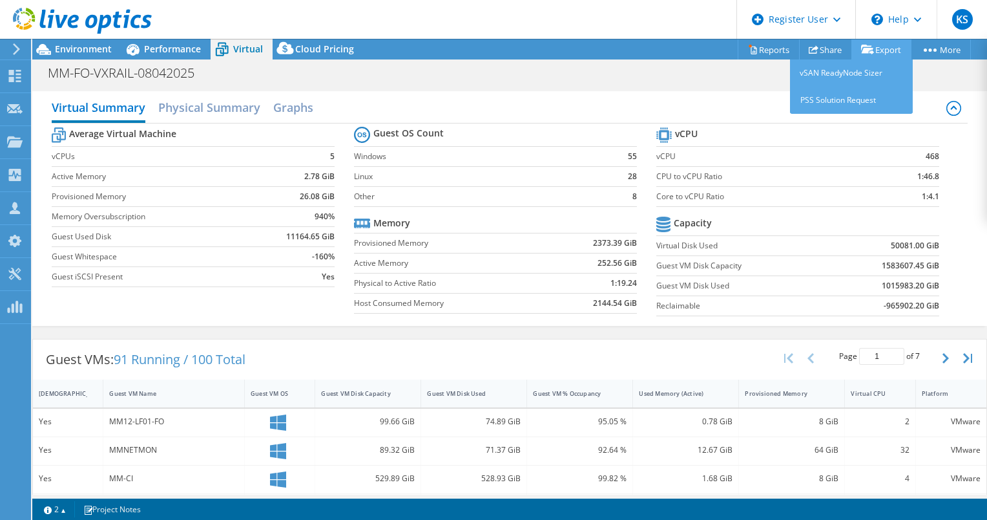
click at [871, 56] on link "Export" at bounding box center [882, 49] width 60 height 20
click at [851, 97] on link "PSS Solution Request" at bounding box center [851, 100] width 123 height 27
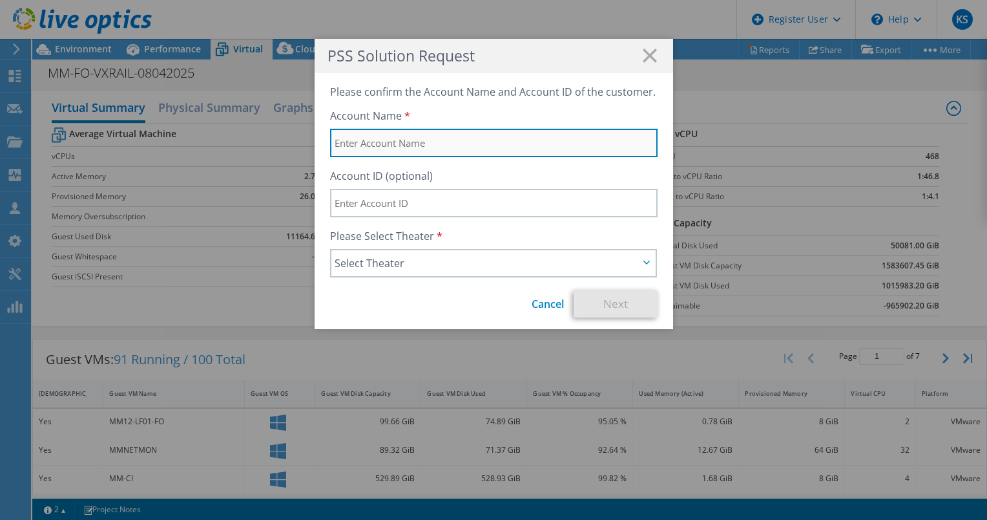
click at [440, 147] on input "text" at bounding box center [494, 143] width 328 height 28
type input "Marlins"
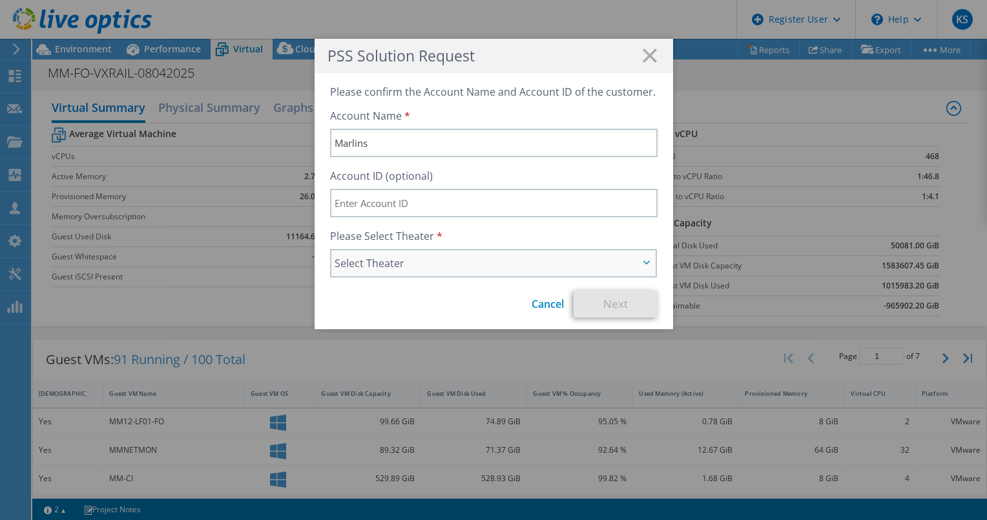
click at [448, 266] on span "Select Theater" at bounding box center [487, 263] width 305 height 16
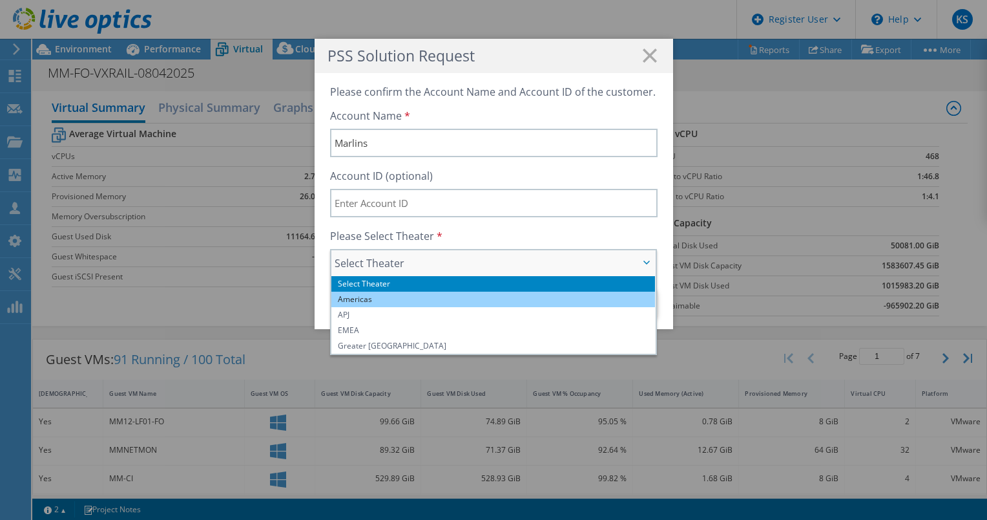
click at [370, 297] on li "Americas" at bounding box center [494, 299] width 324 height 16
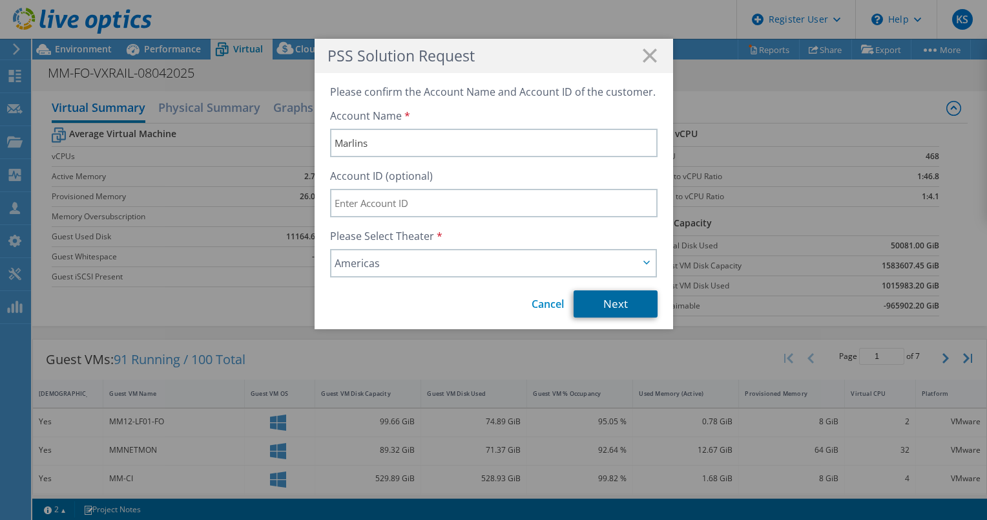
click at [597, 310] on link "Next" at bounding box center [616, 303] width 84 height 27
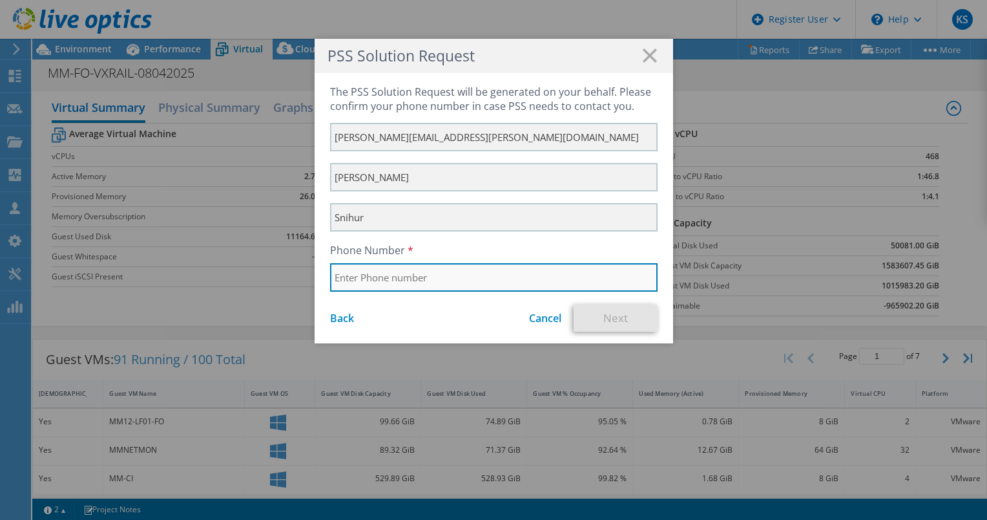
click at [434, 284] on input "text" at bounding box center [494, 277] width 328 height 28
type input "3059675425"
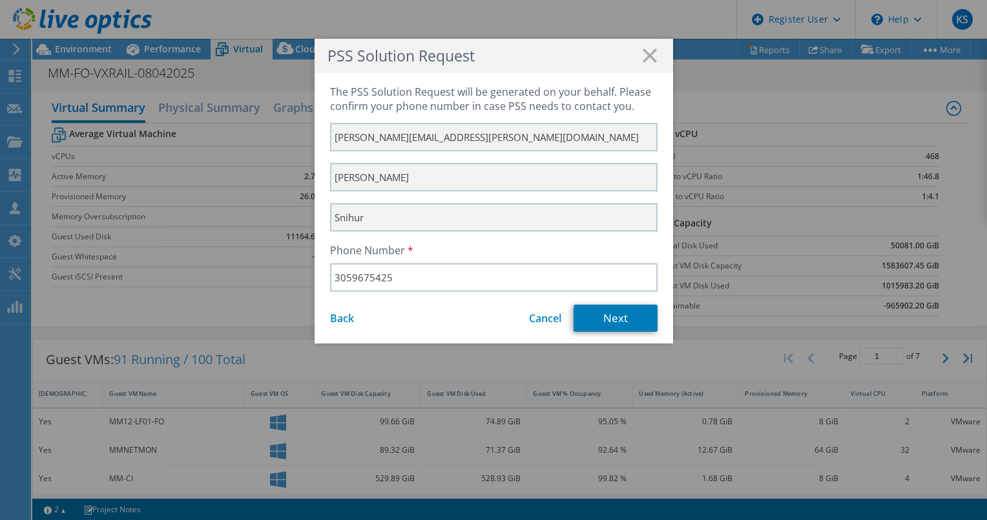
click at [427, 304] on div "Back Cancel Next" at bounding box center [494, 317] width 328 height 27
click at [640, 315] on link "Next" at bounding box center [616, 317] width 84 height 27
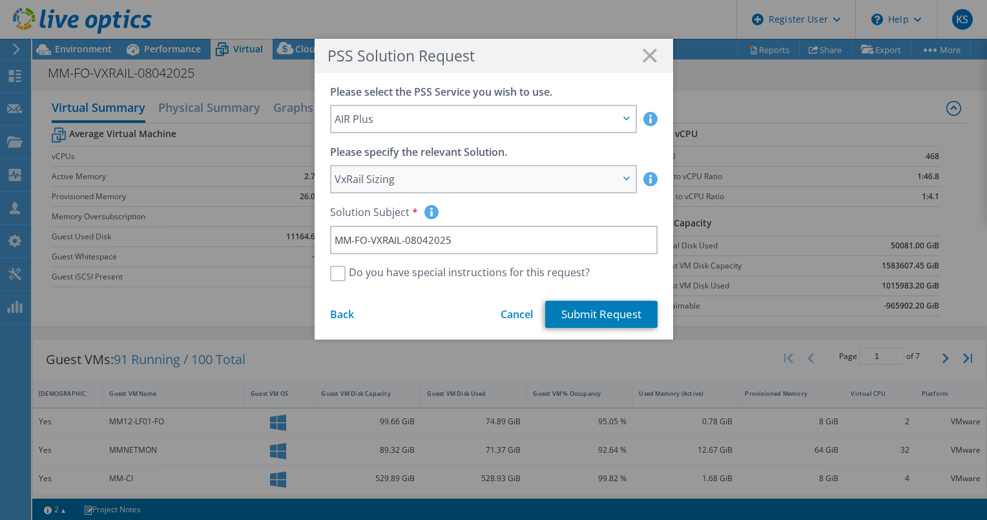
click at [398, 184] on span "VxRail Sizing" at bounding box center [477, 179] width 284 height 16
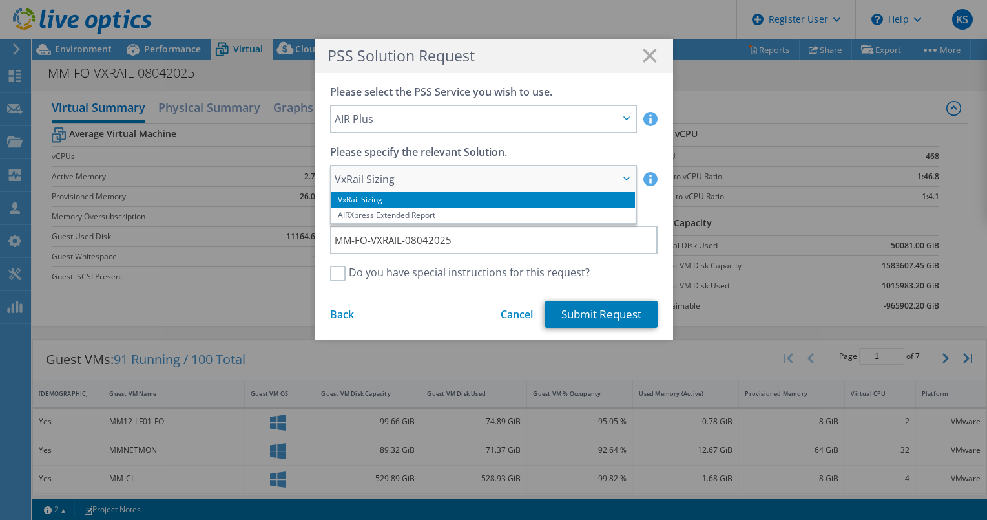
click at [398, 184] on span "VxRail Sizing" at bounding box center [477, 179] width 284 height 16
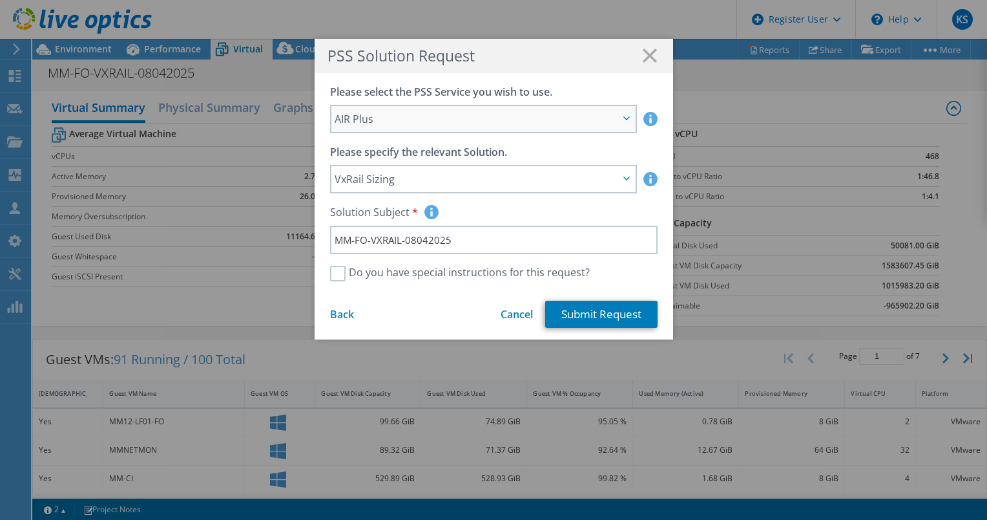
click at [388, 116] on span "AIR Plus" at bounding box center [477, 119] width 284 height 16
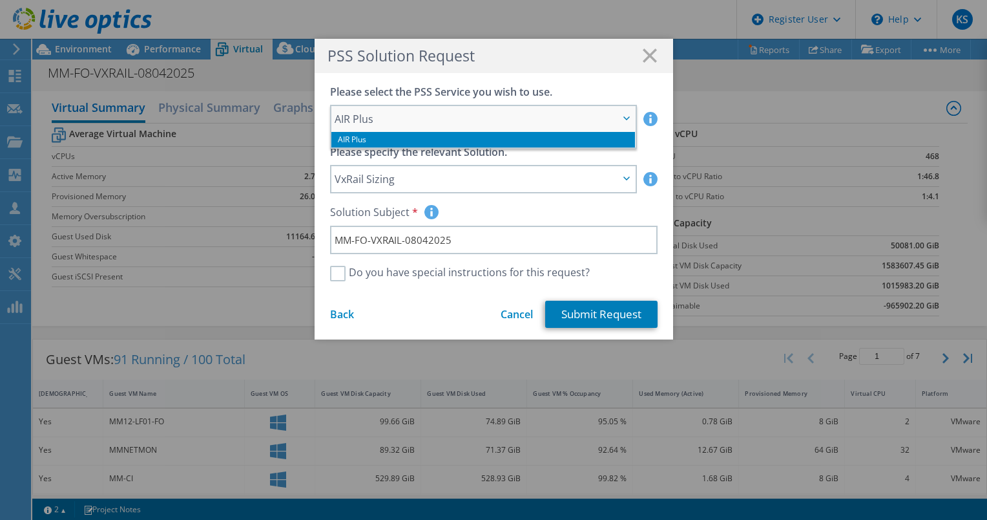
click at [388, 116] on span "AIR Plus" at bounding box center [477, 119] width 284 height 16
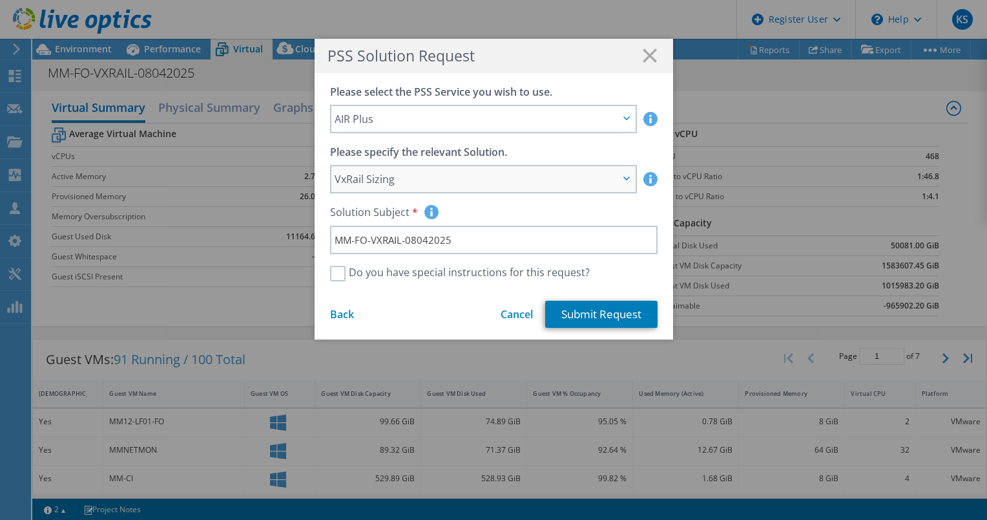
click at [595, 184] on span "VxRail Sizing" at bounding box center [477, 179] width 284 height 16
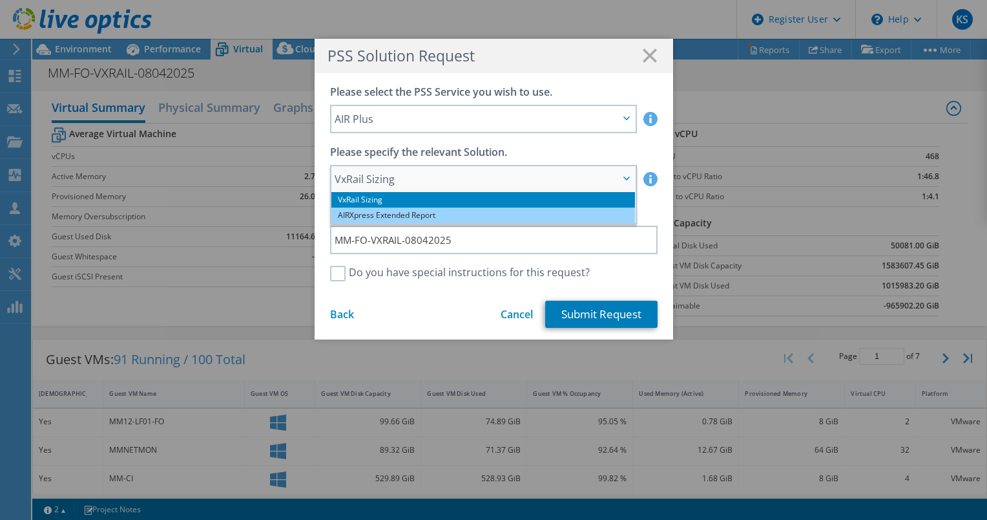
click at [579, 213] on li "AIRXpress Extended Report" at bounding box center [484, 215] width 304 height 16
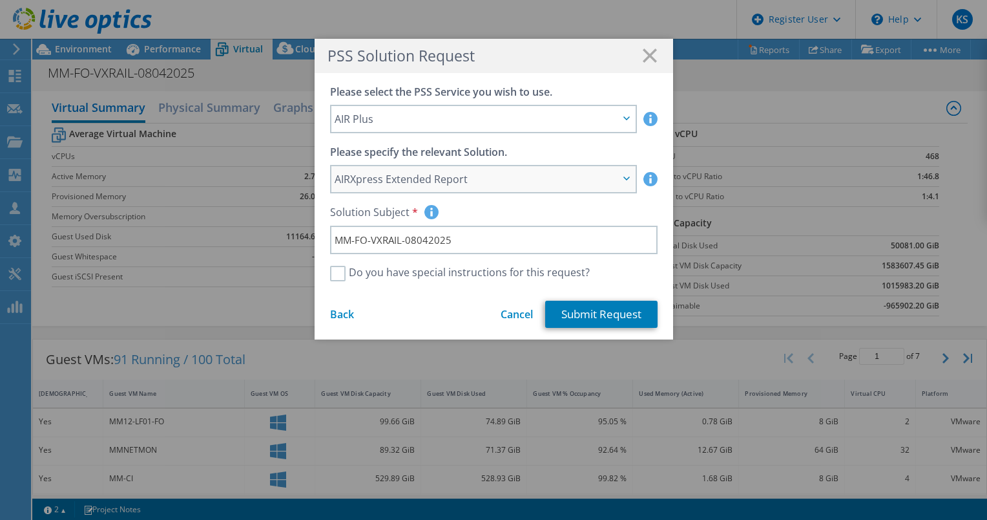
click at [576, 180] on span "AIRXpress Extended Report" at bounding box center [477, 179] width 284 height 16
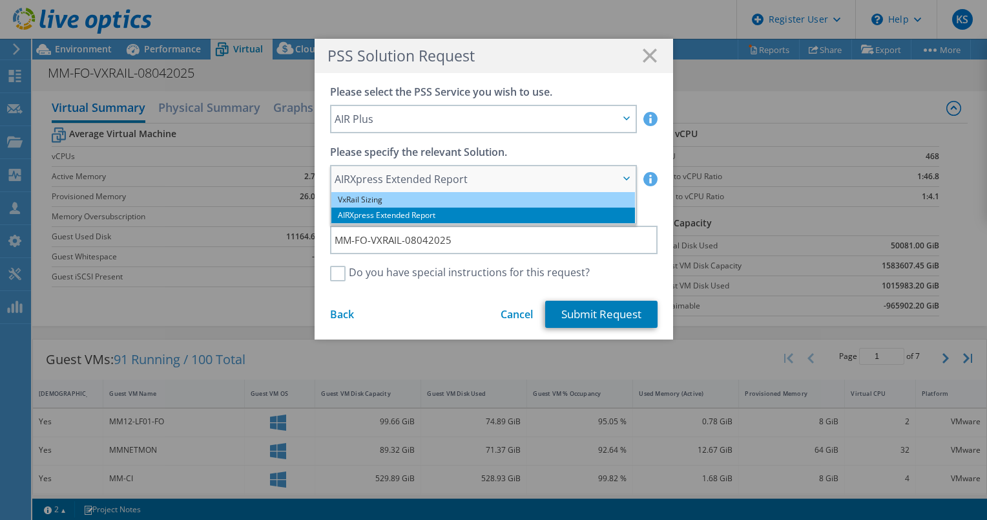
click at [567, 202] on li "VxRail Sizing" at bounding box center [484, 200] width 304 height 16
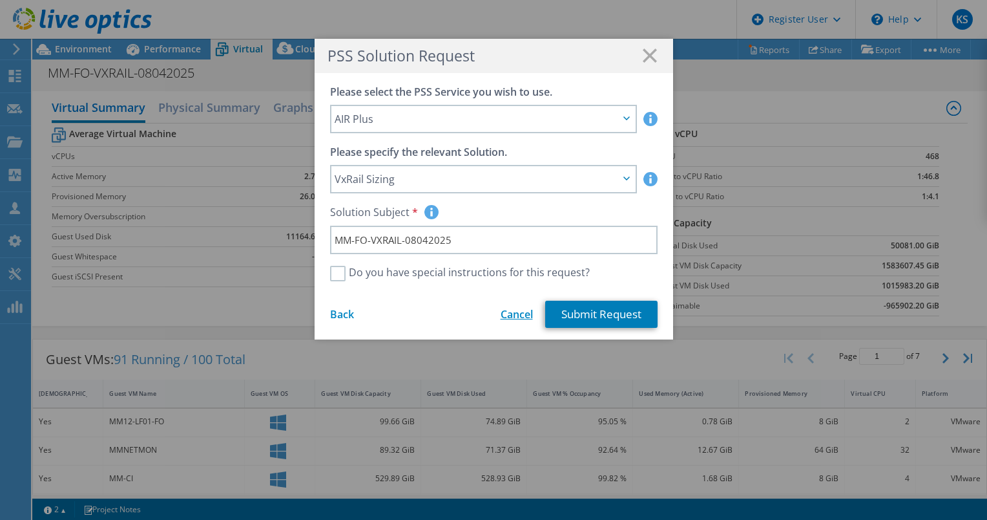
click at [517, 310] on link "Cancel" at bounding box center [517, 314] width 32 height 14
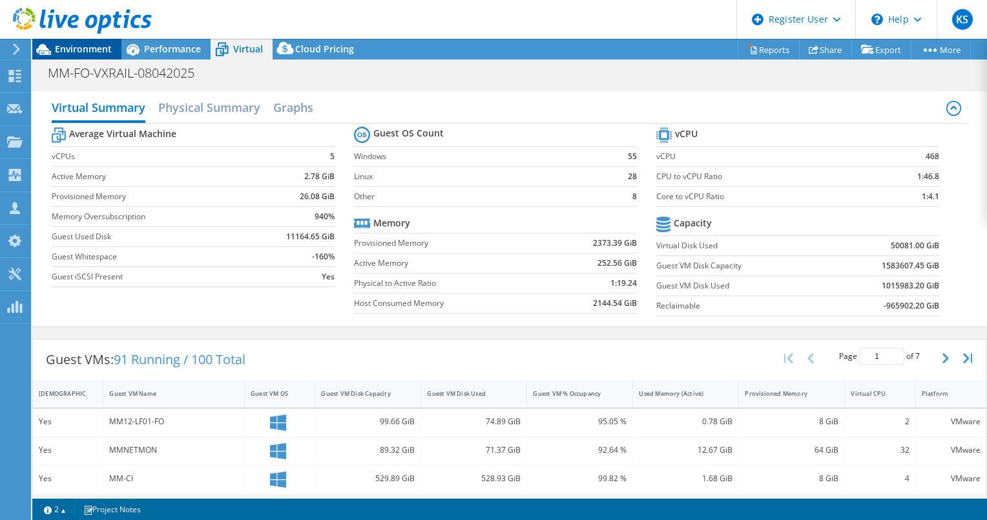
click at [65, 54] on span "Environment" at bounding box center [83, 49] width 57 height 12
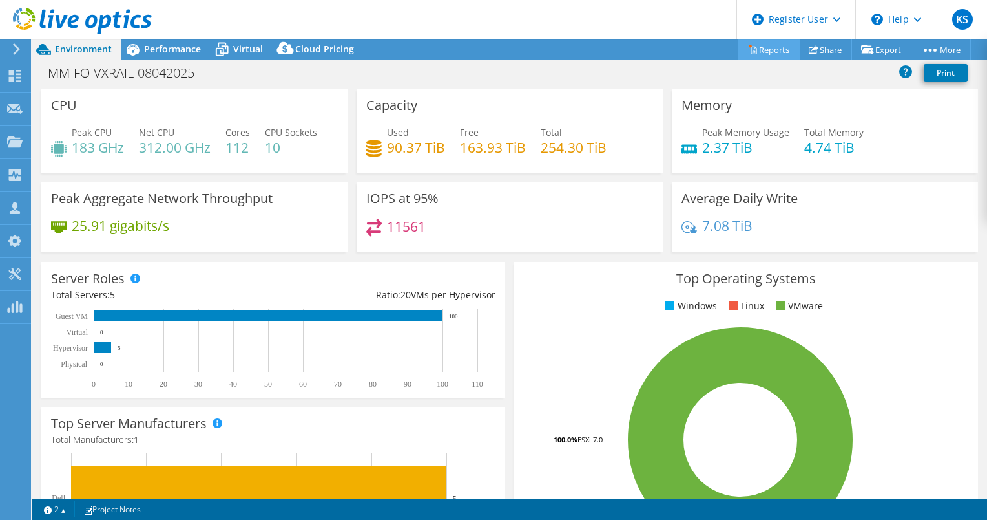
click at [783, 47] on link "Reports" at bounding box center [769, 49] width 62 height 20
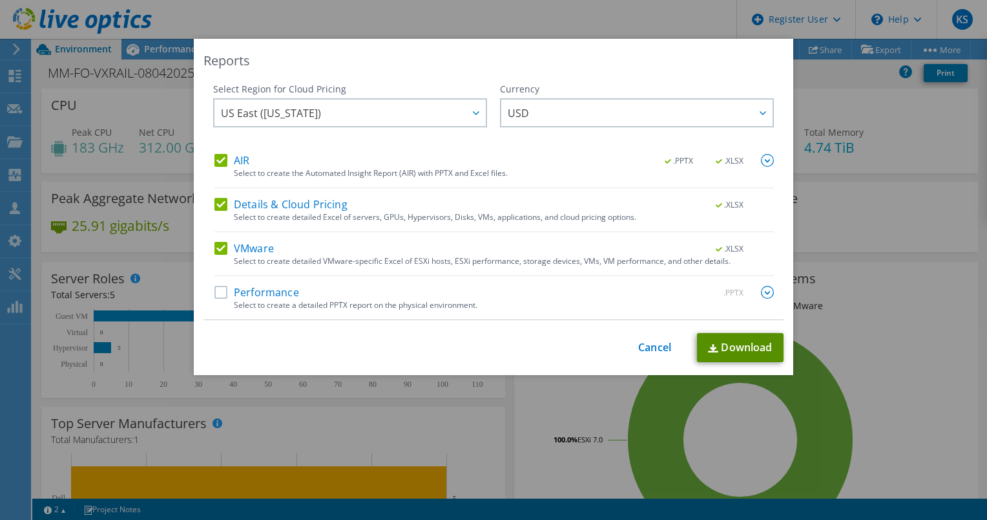
click at [721, 341] on link "Download" at bounding box center [740, 347] width 87 height 29
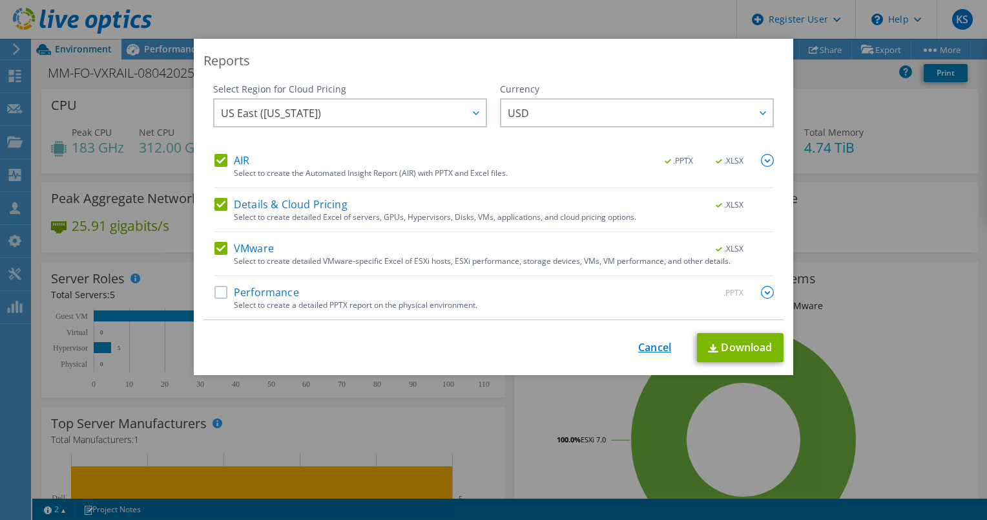
click at [638, 346] on link "Cancel" at bounding box center [654, 347] width 33 height 12
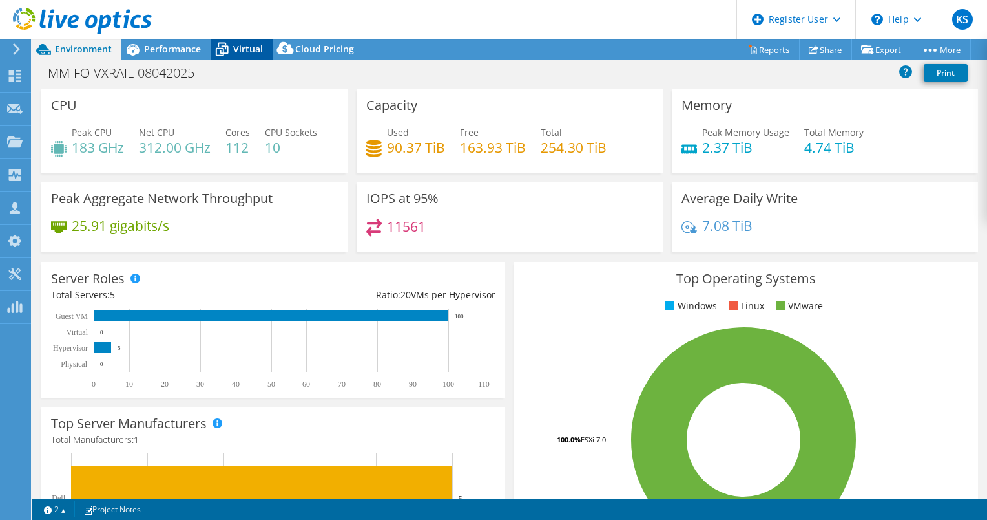
click at [252, 41] on div "Virtual" at bounding box center [242, 49] width 62 height 21
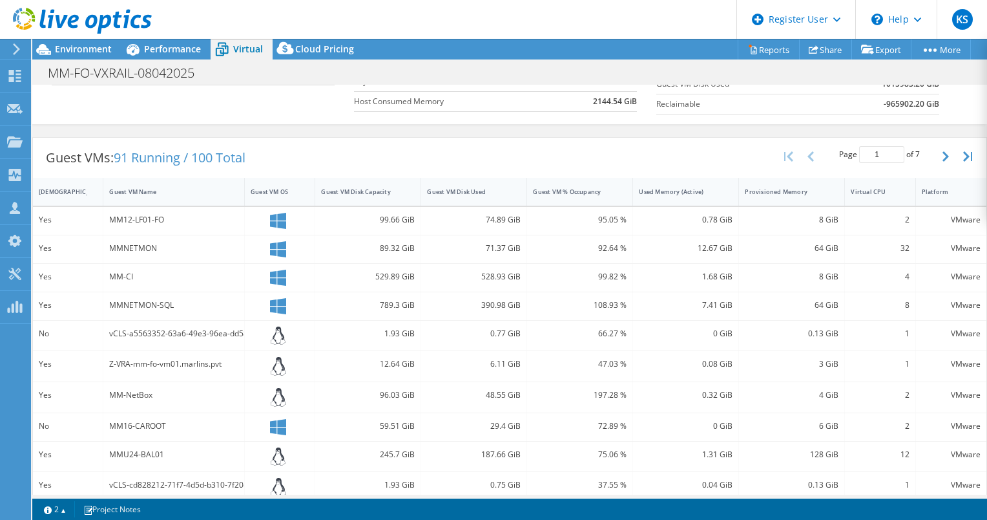
scroll to position [231, 0]
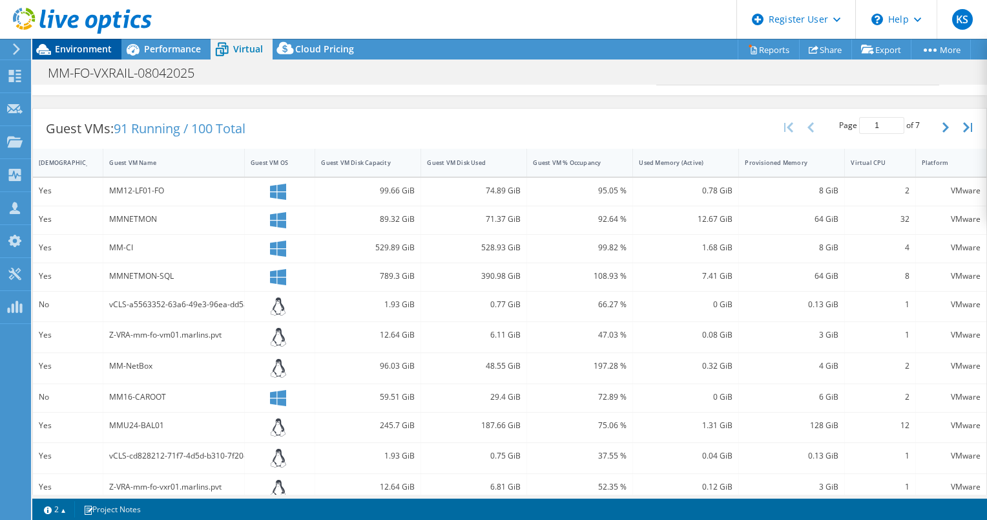
click at [96, 48] on span "Environment" at bounding box center [83, 49] width 57 height 12
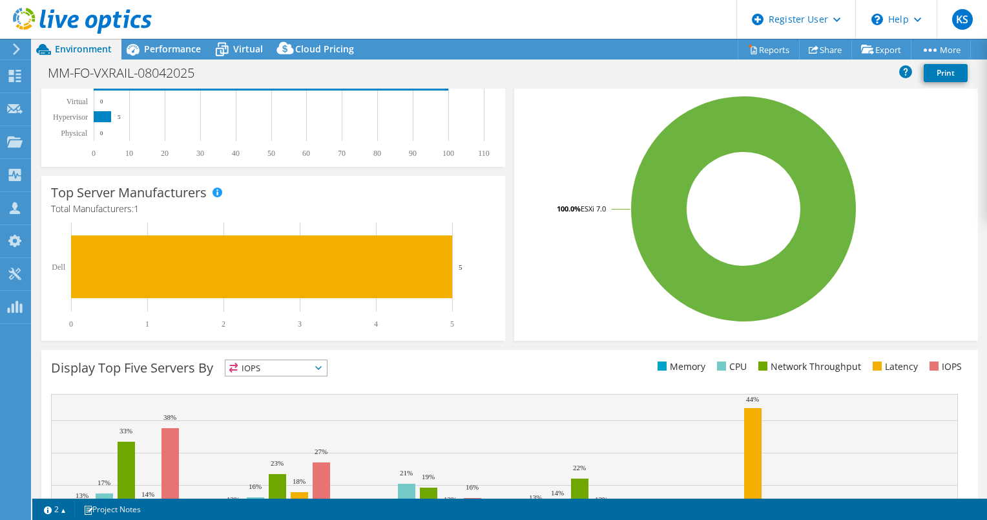
scroll to position [0, 0]
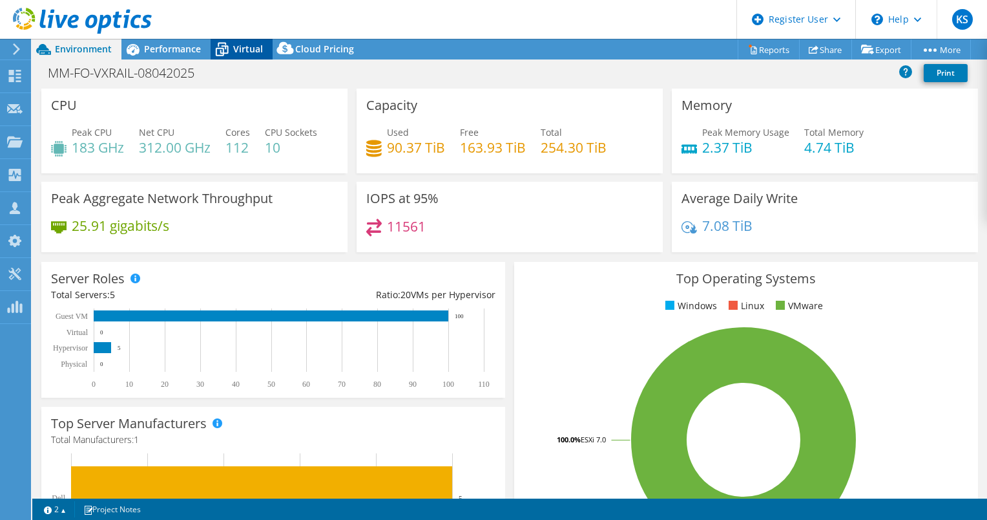
click at [217, 52] on icon at bounding box center [222, 49] width 23 height 23
